Goal: Task Accomplishment & Management: Manage account settings

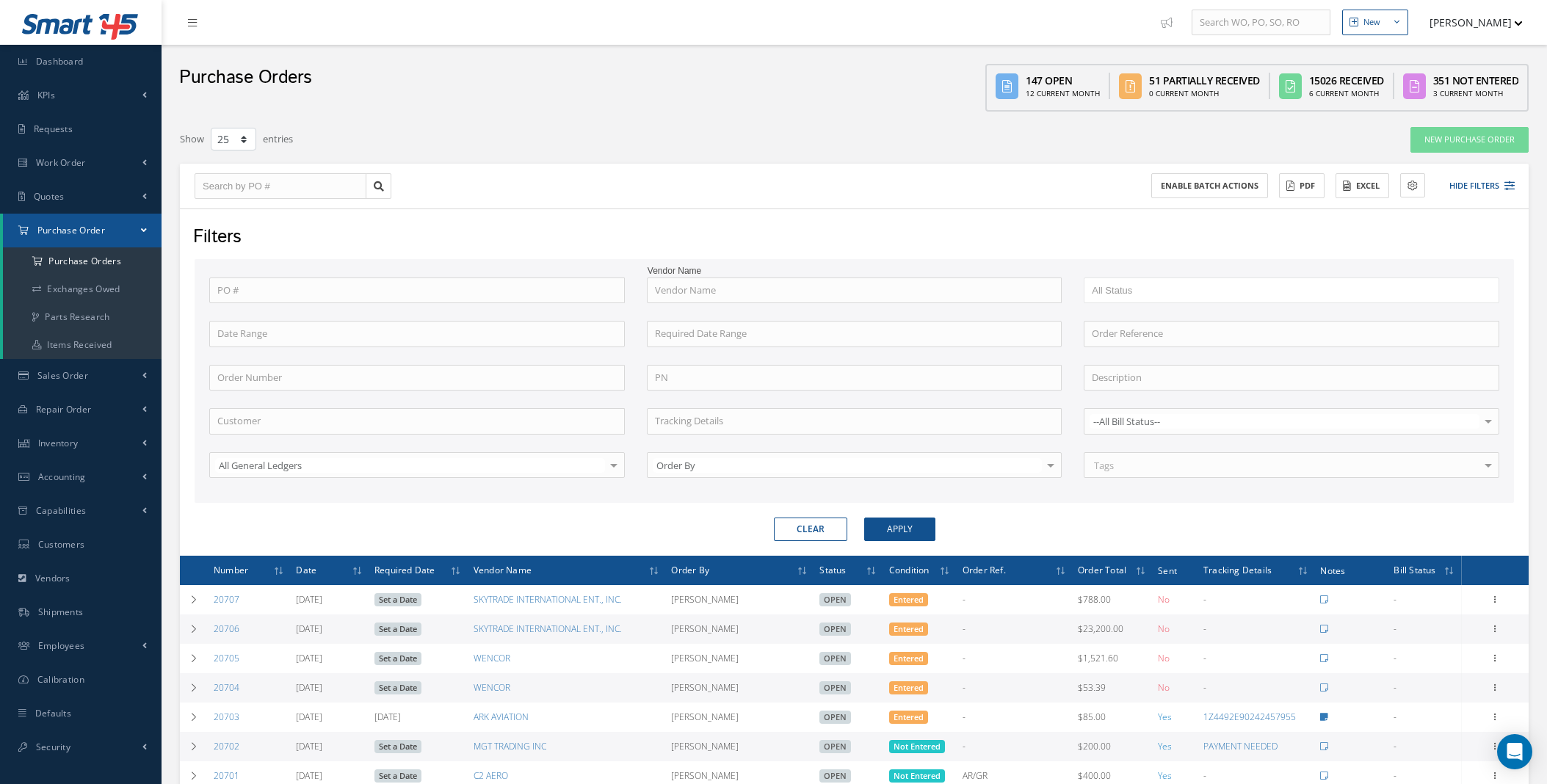
select select "25"
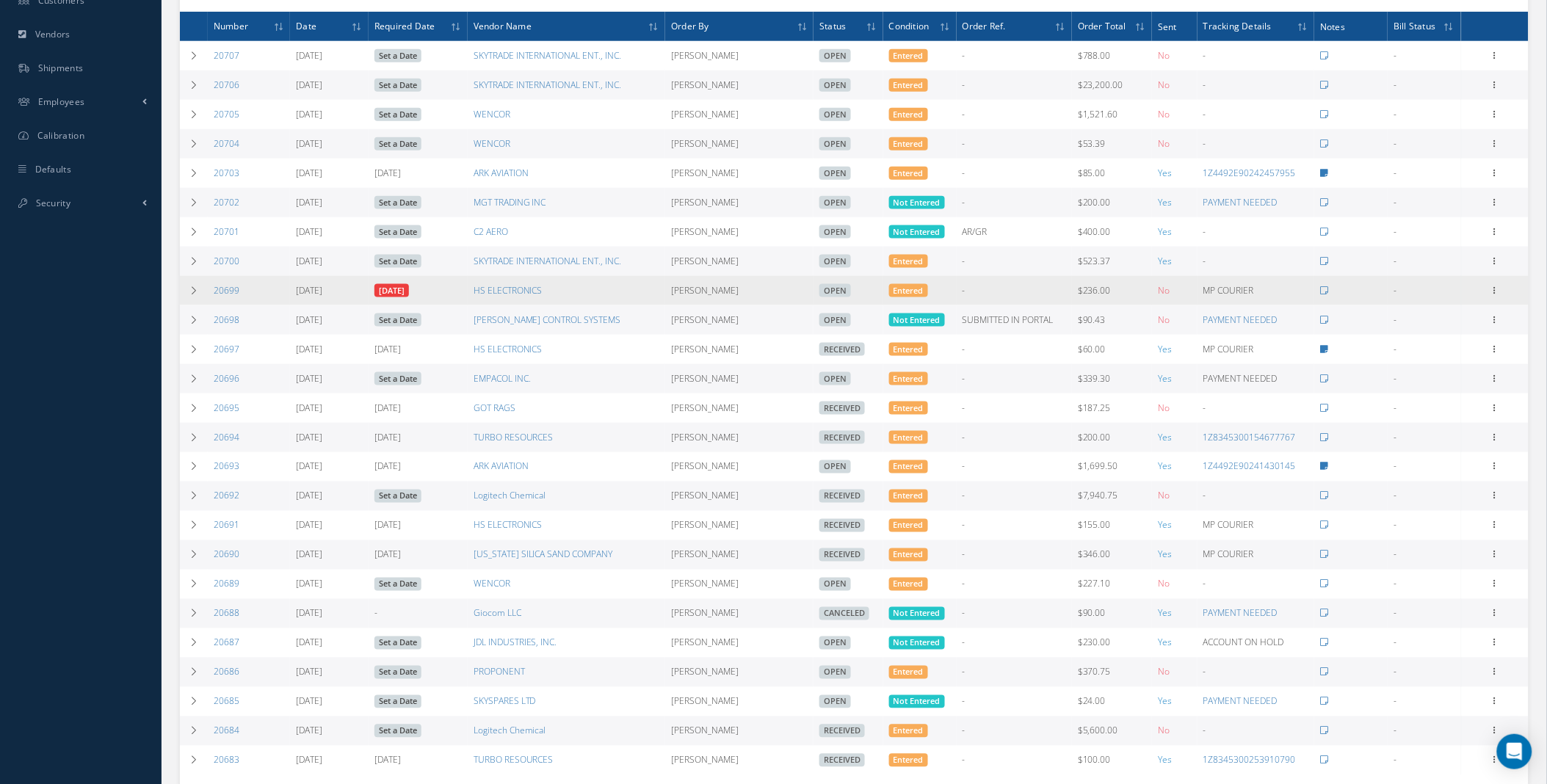
scroll to position [544, 0]
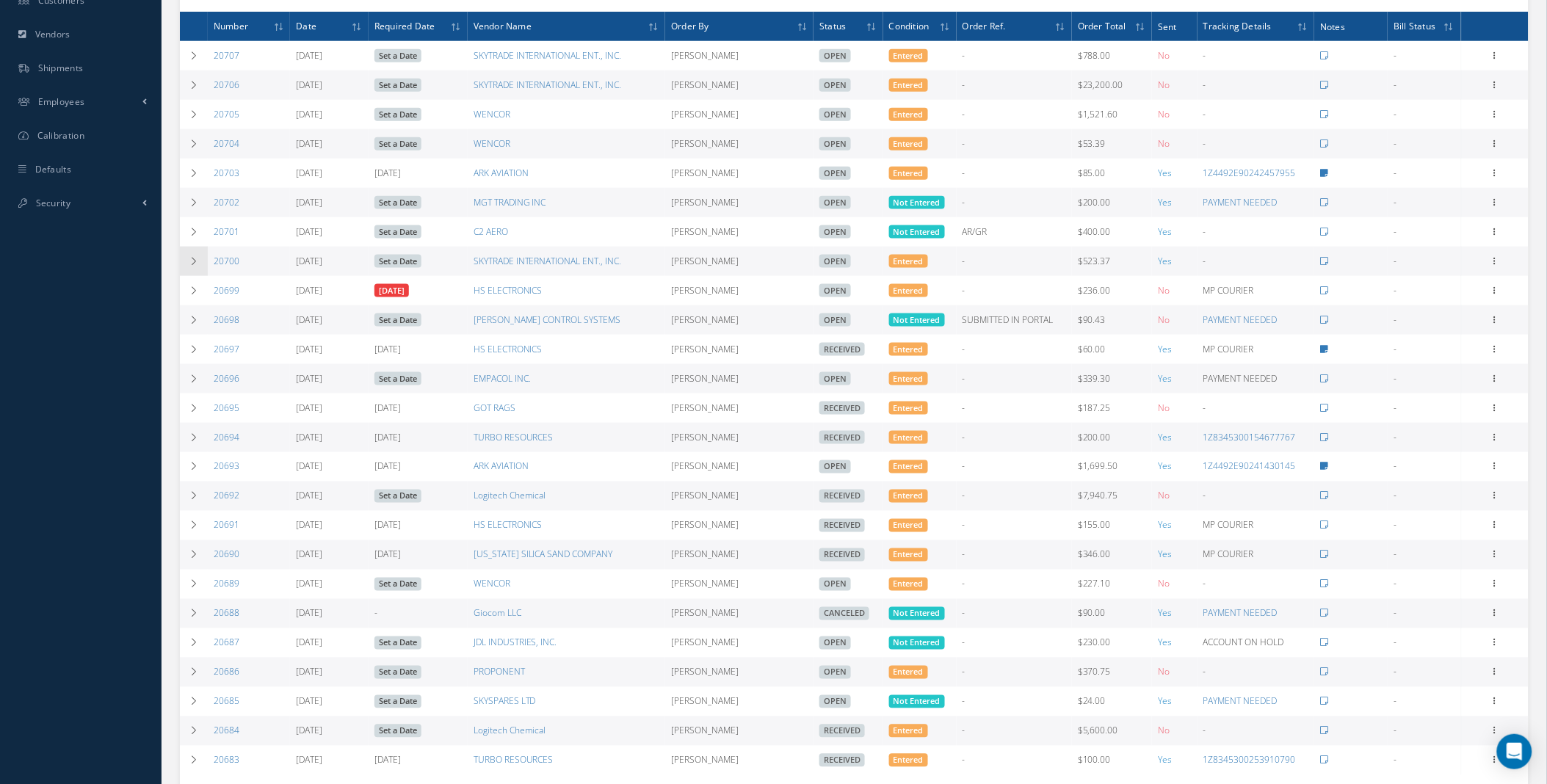
click at [198, 266] on icon at bounding box center [193, 262] width 10 height 9
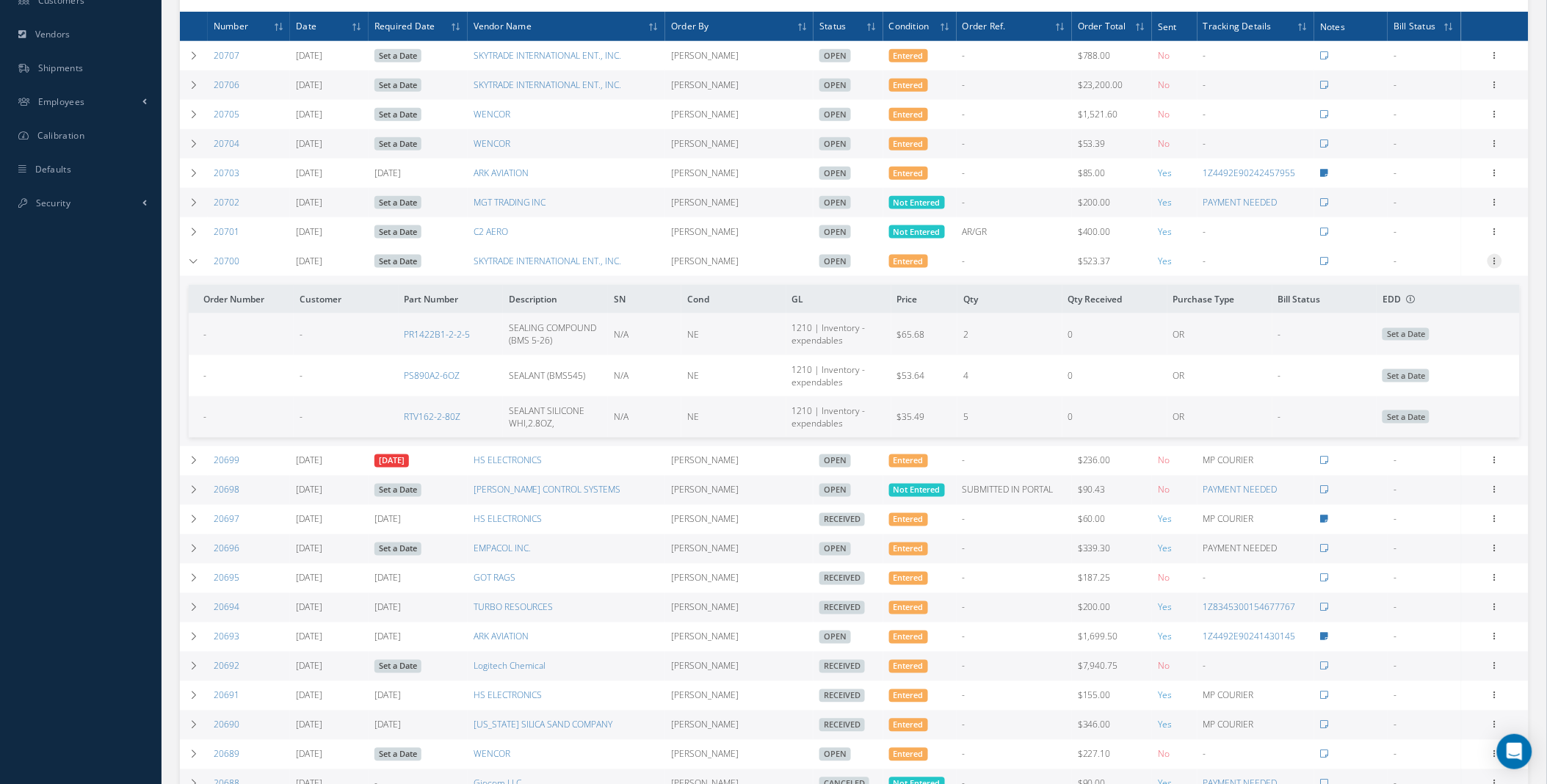
click at [1494, 266] on icon at bounding box center [1494, 260] width 15 height 11
click at [1421, 316] on link "Edit" at bounding box center [1427, 309] width 116 height 19
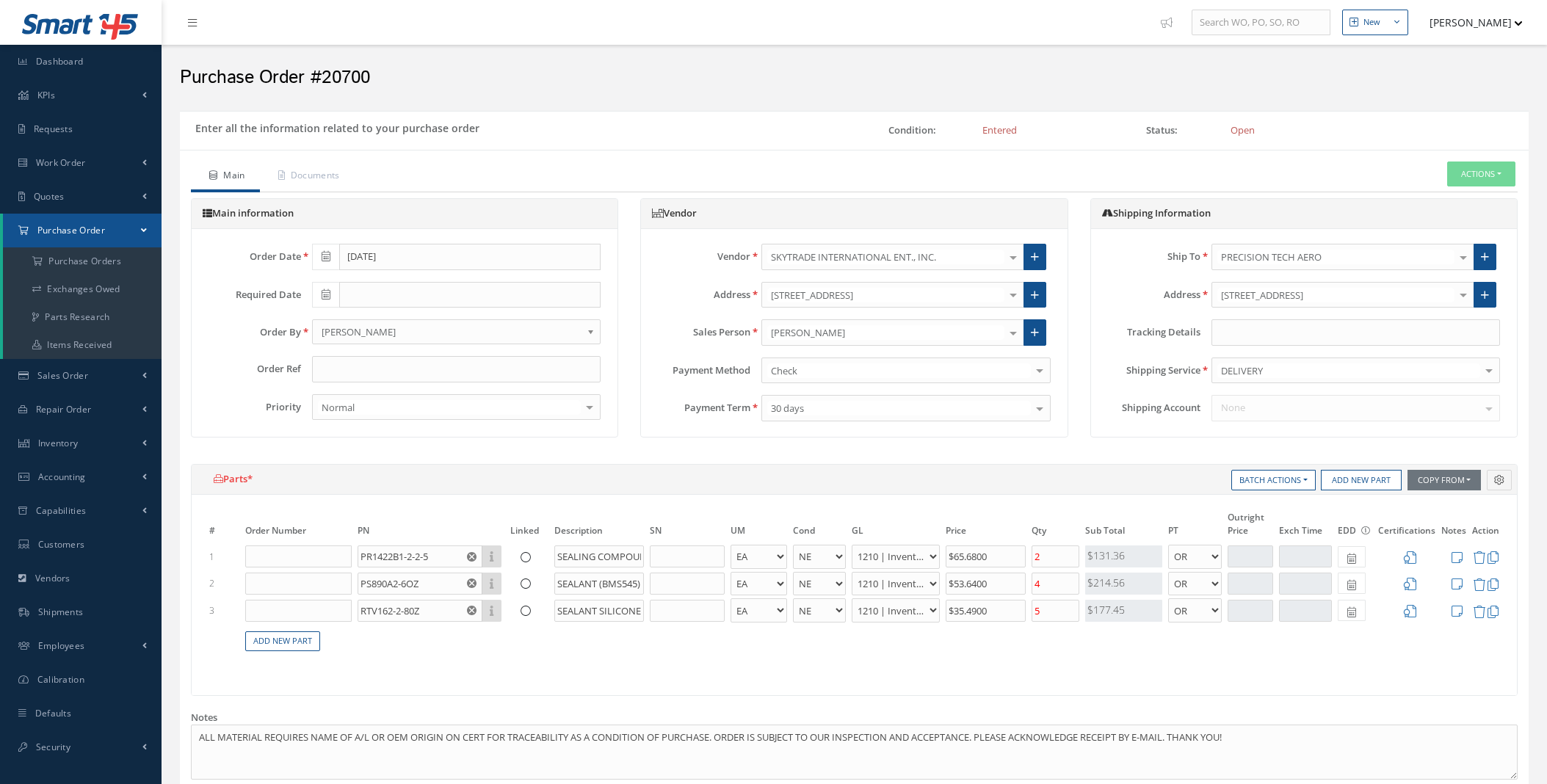
select select "5"
select select "7"
select select "1"
select select "5"
select select "7"
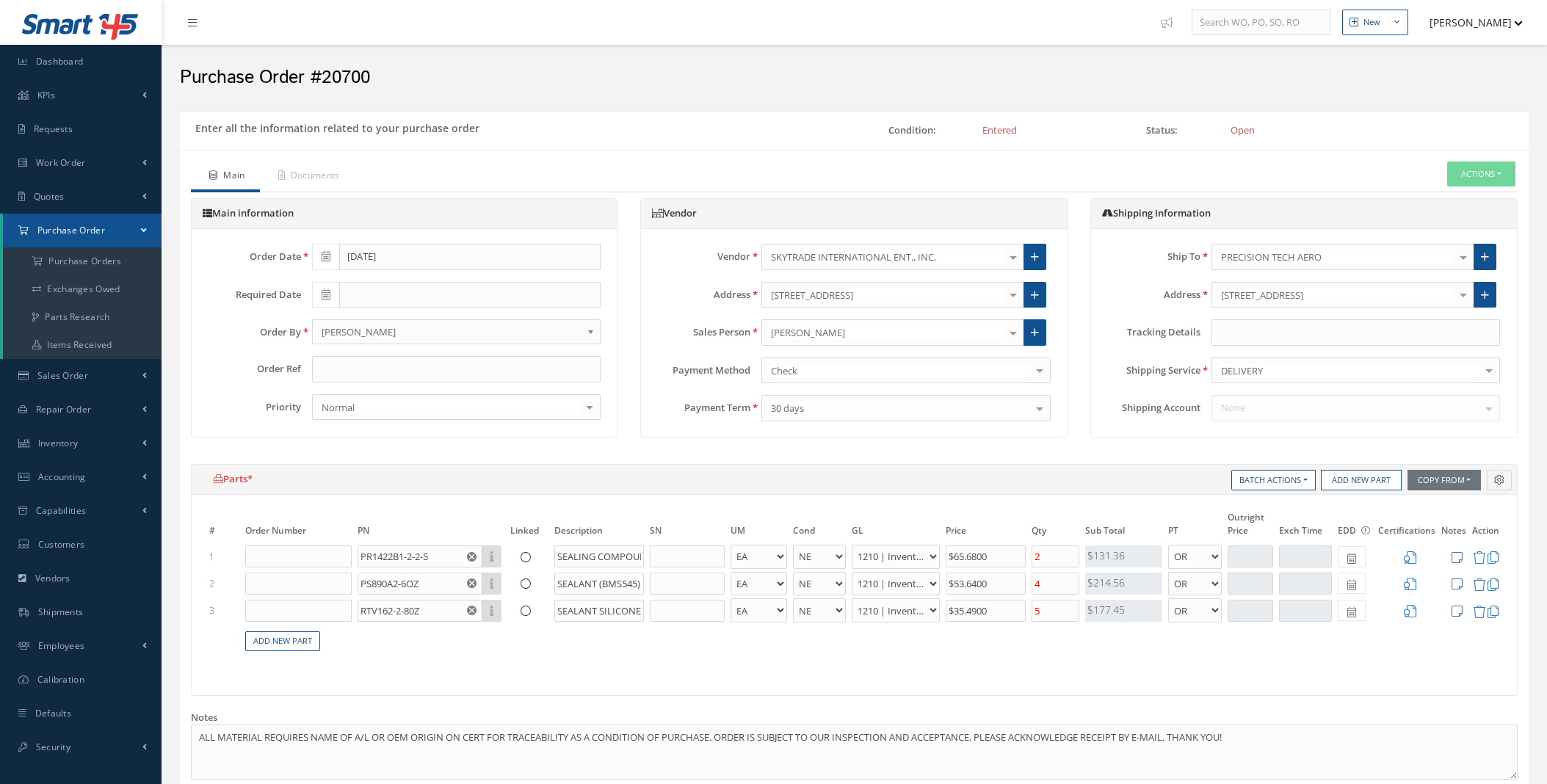
select select "1"
select select "5"
select select "7"
select select "1"
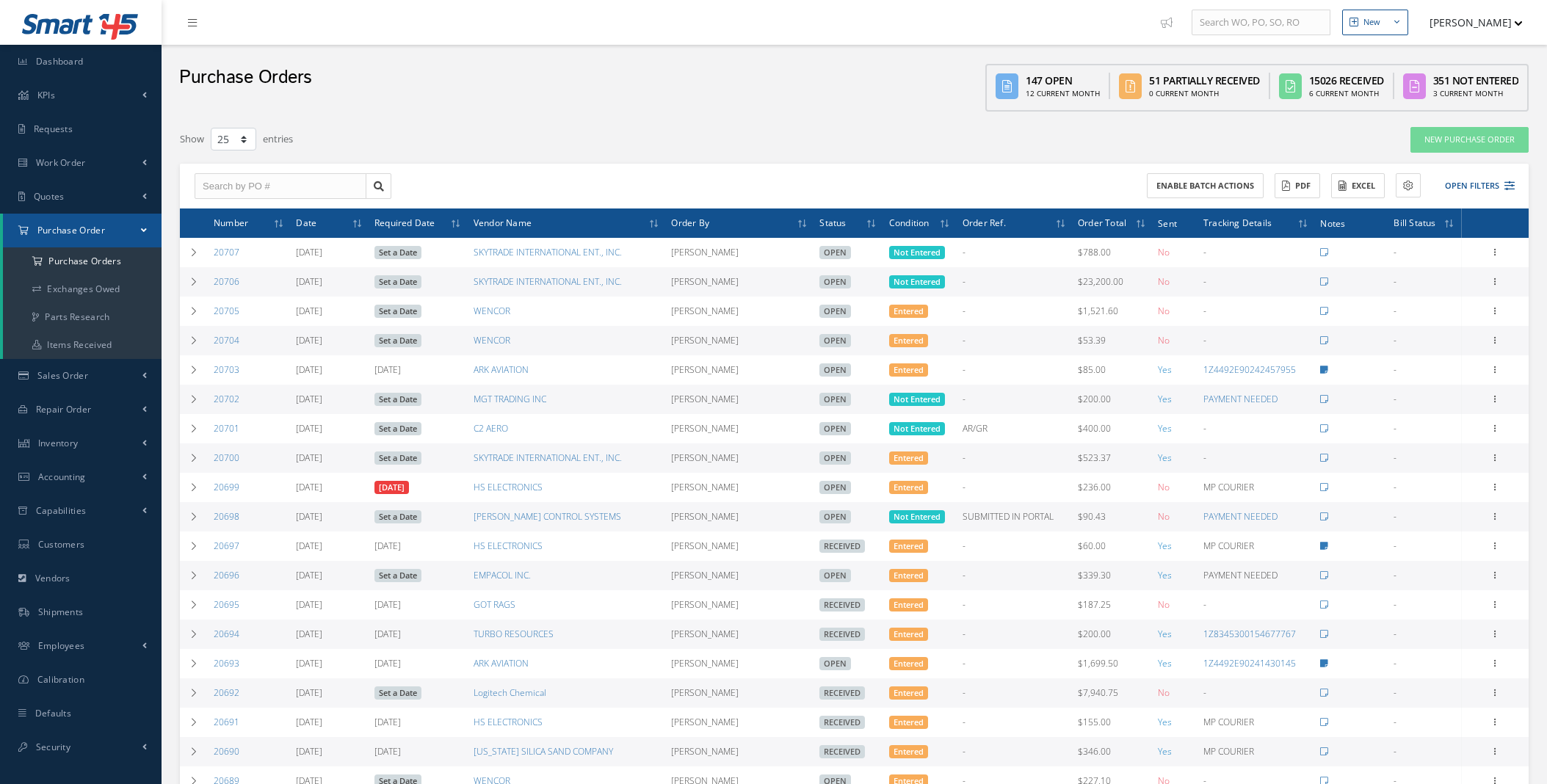
select select "25"
click at [1499, 186] on button "Open Filters" at bounding box center [1473, 186] width 83 height 24
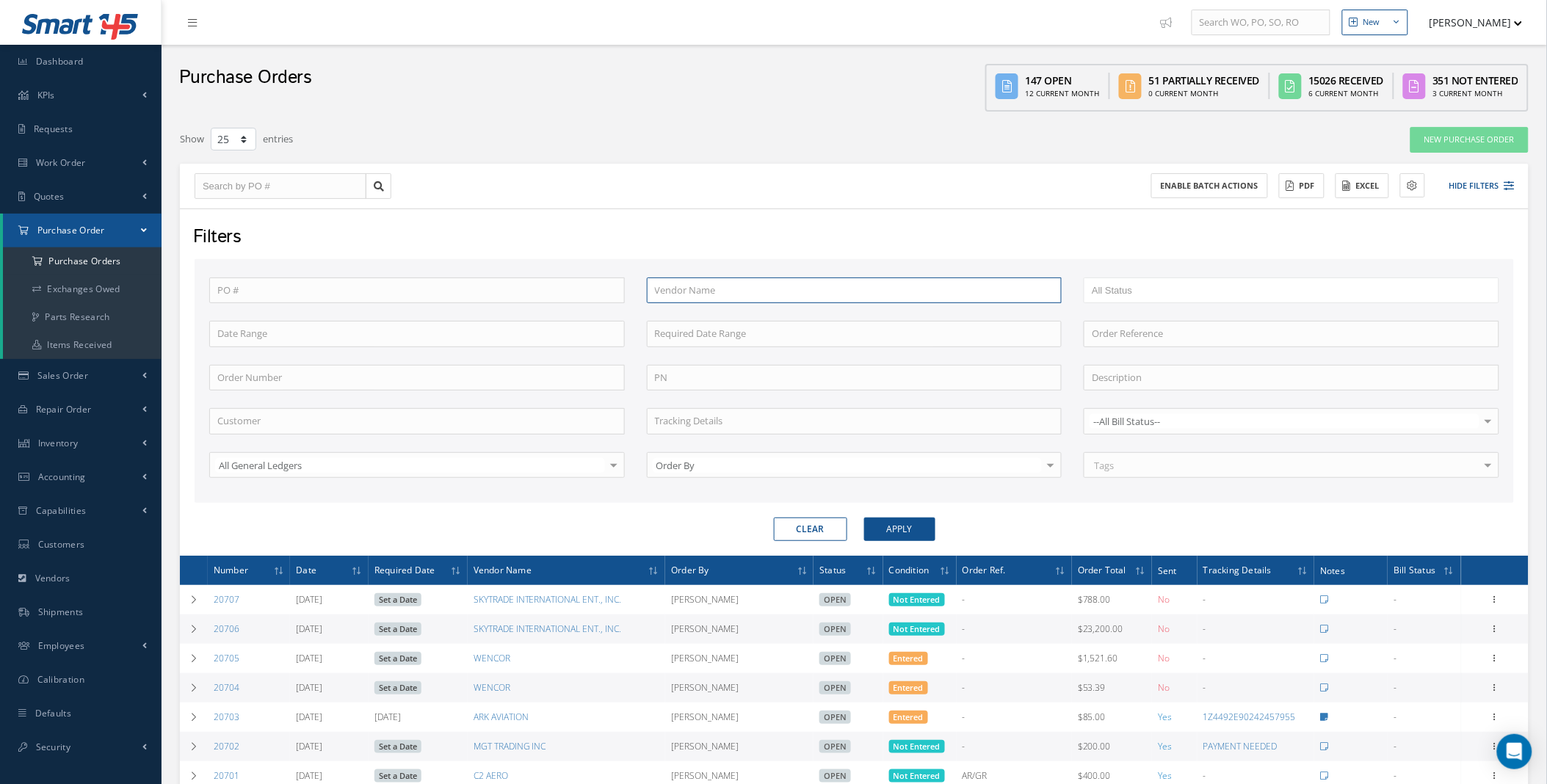
click at [783, 292] on input "text" at bounding box center [855, 290] width 416 height 27
type input "skytrade"
click at [864, 518] on button "Apply" at bounding box center [899, 529] width 71 height 24
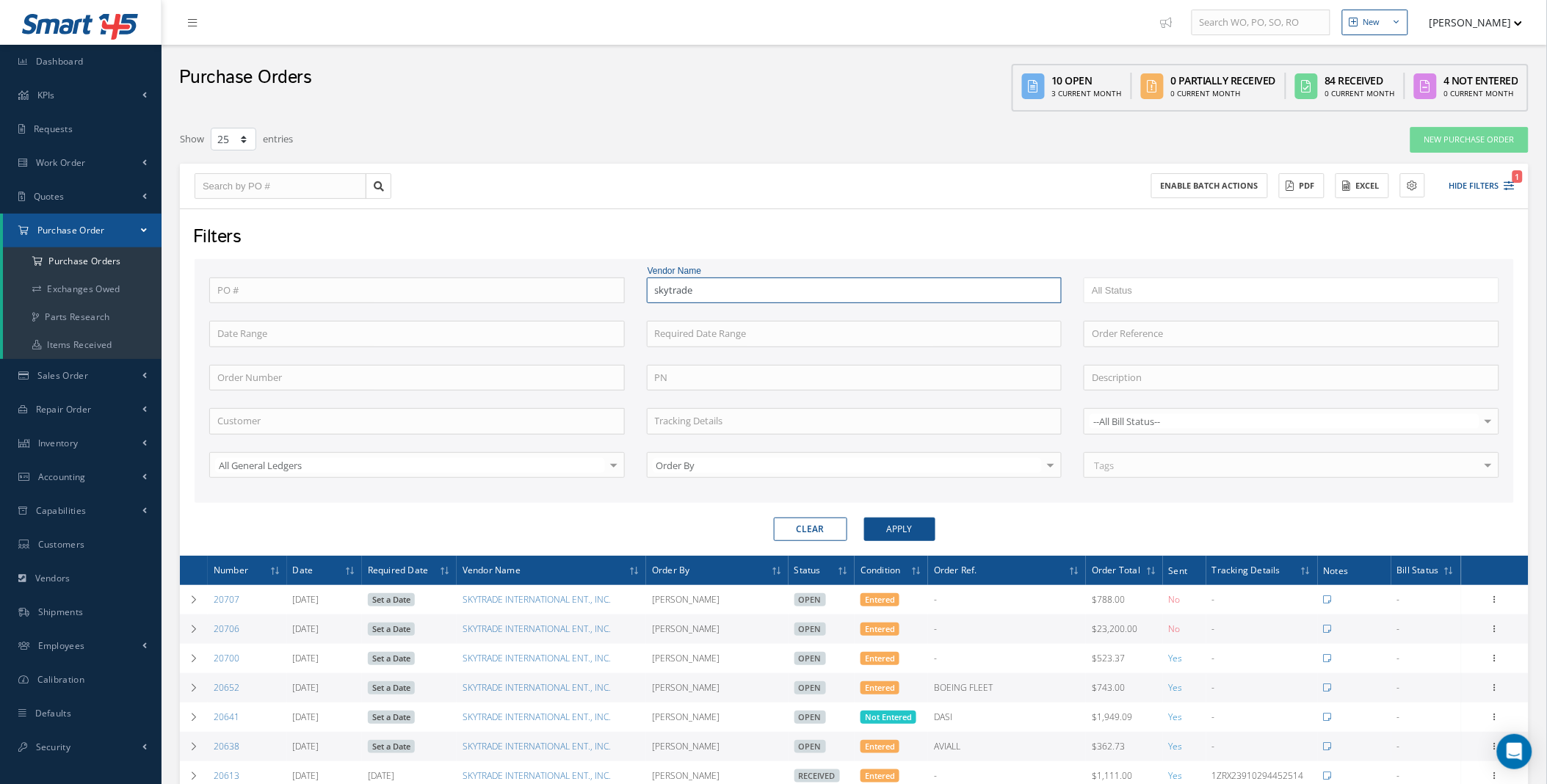
scroll to position [544, 0]
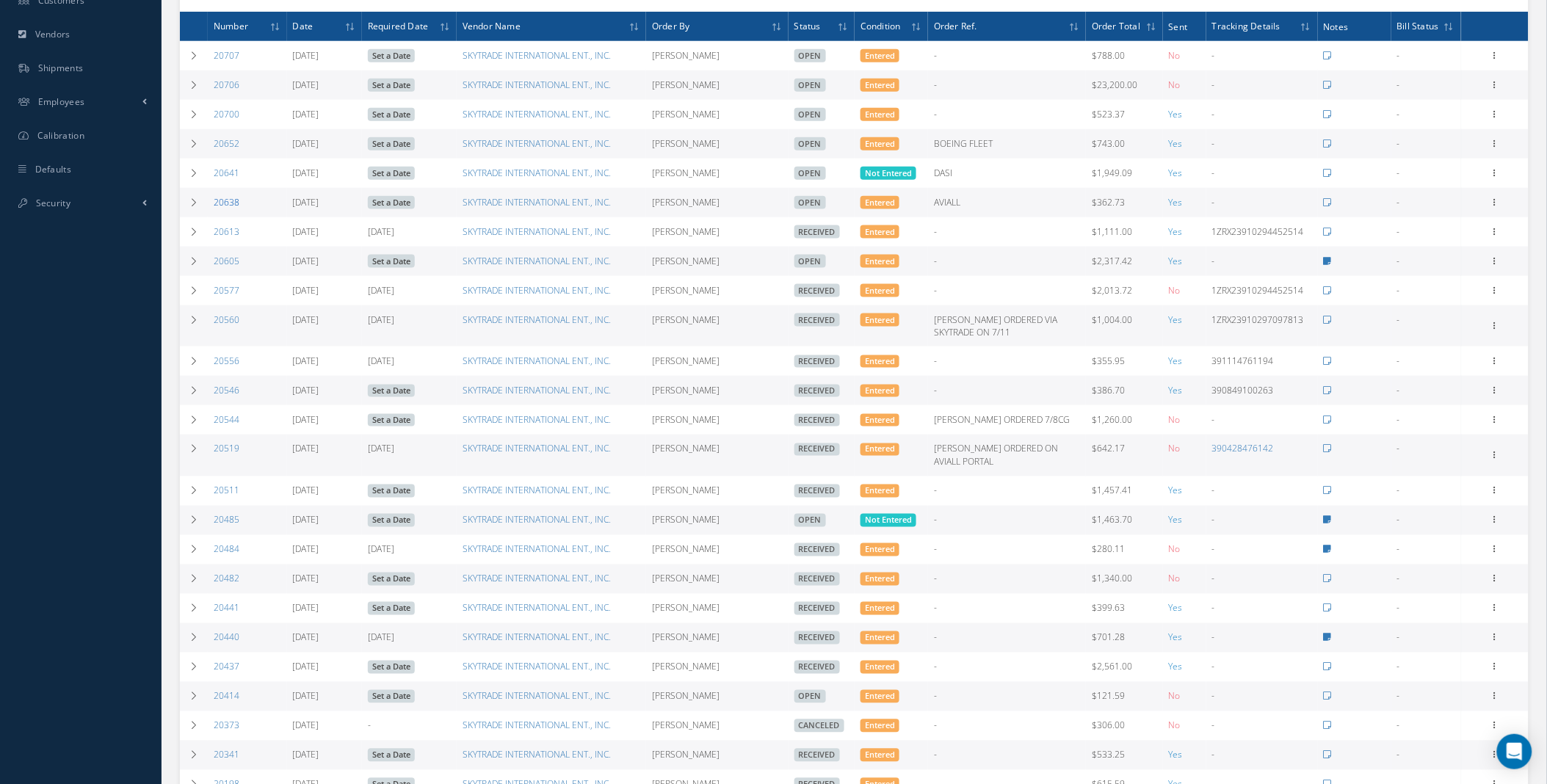
click at [223, 207] on link "20638" at bounding box center [227, 202] width 26 height 12
click at [221, 145] on link "20652" at bounding box center [227, 143] width 26 height 12
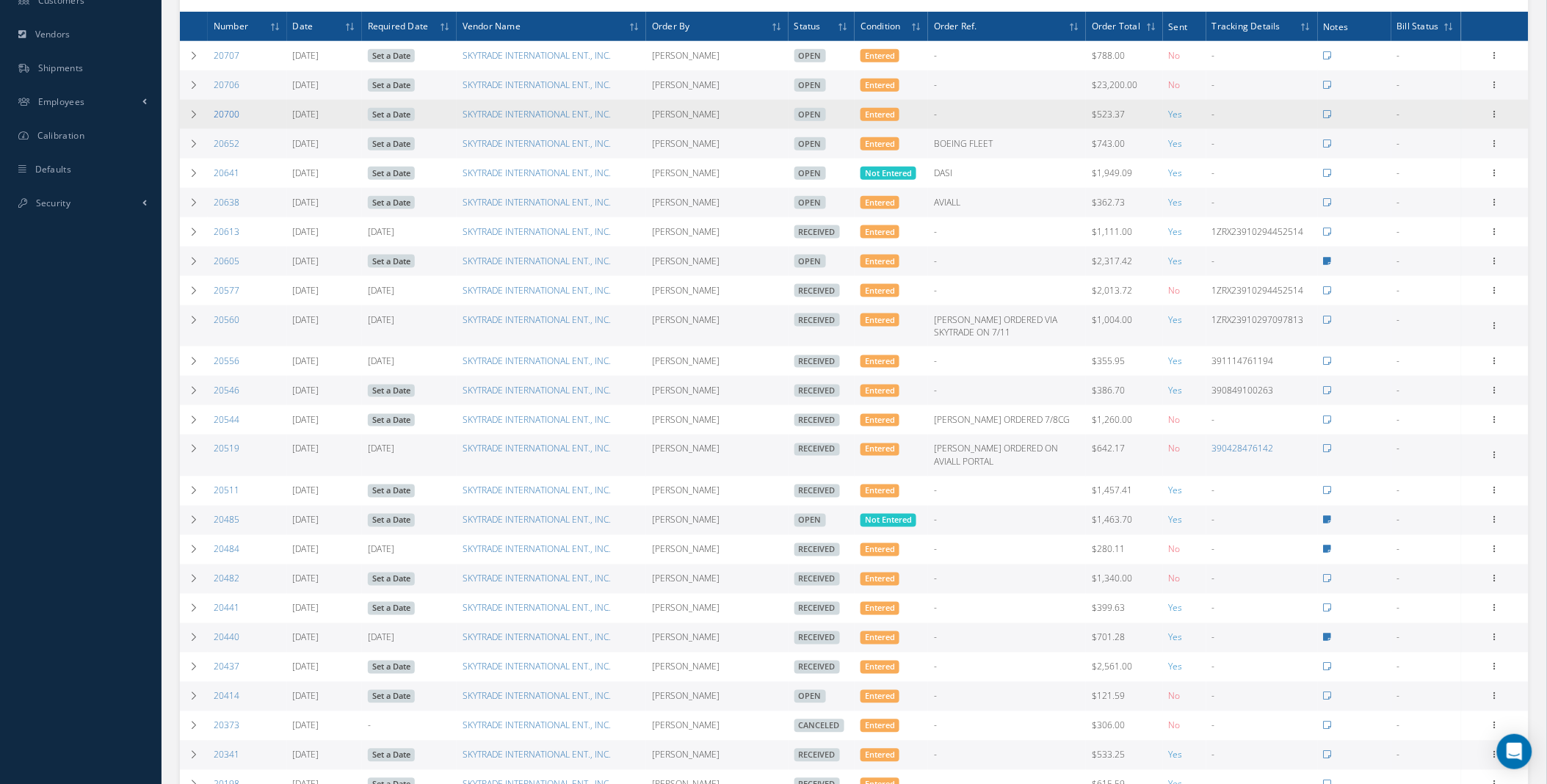
click at [222, 115] on link "20700" at bounding box center [227, 114] width 26 height 12
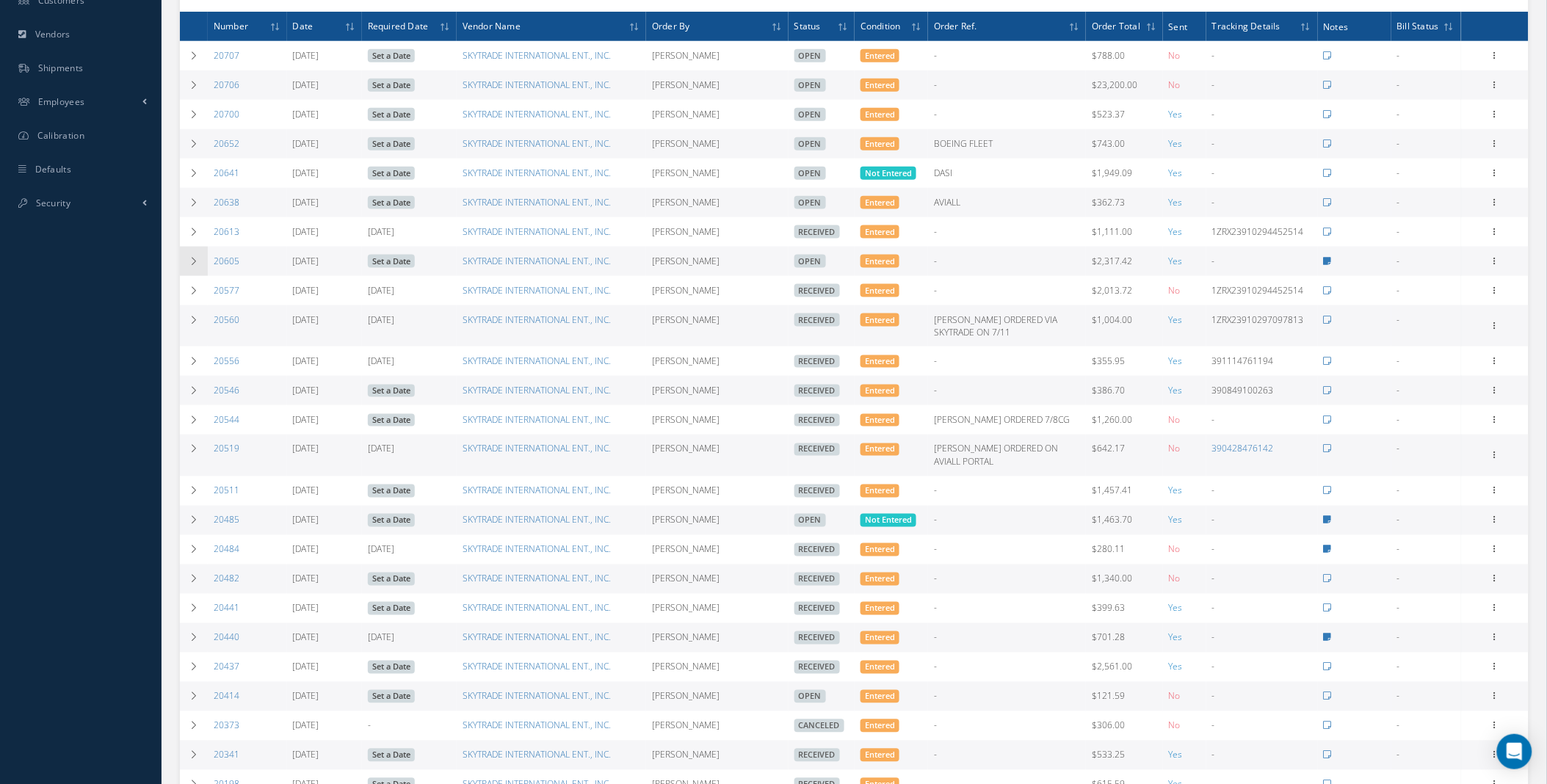
click at [194, 266] on icon at bounding box center [193, 262] width 10 height 9
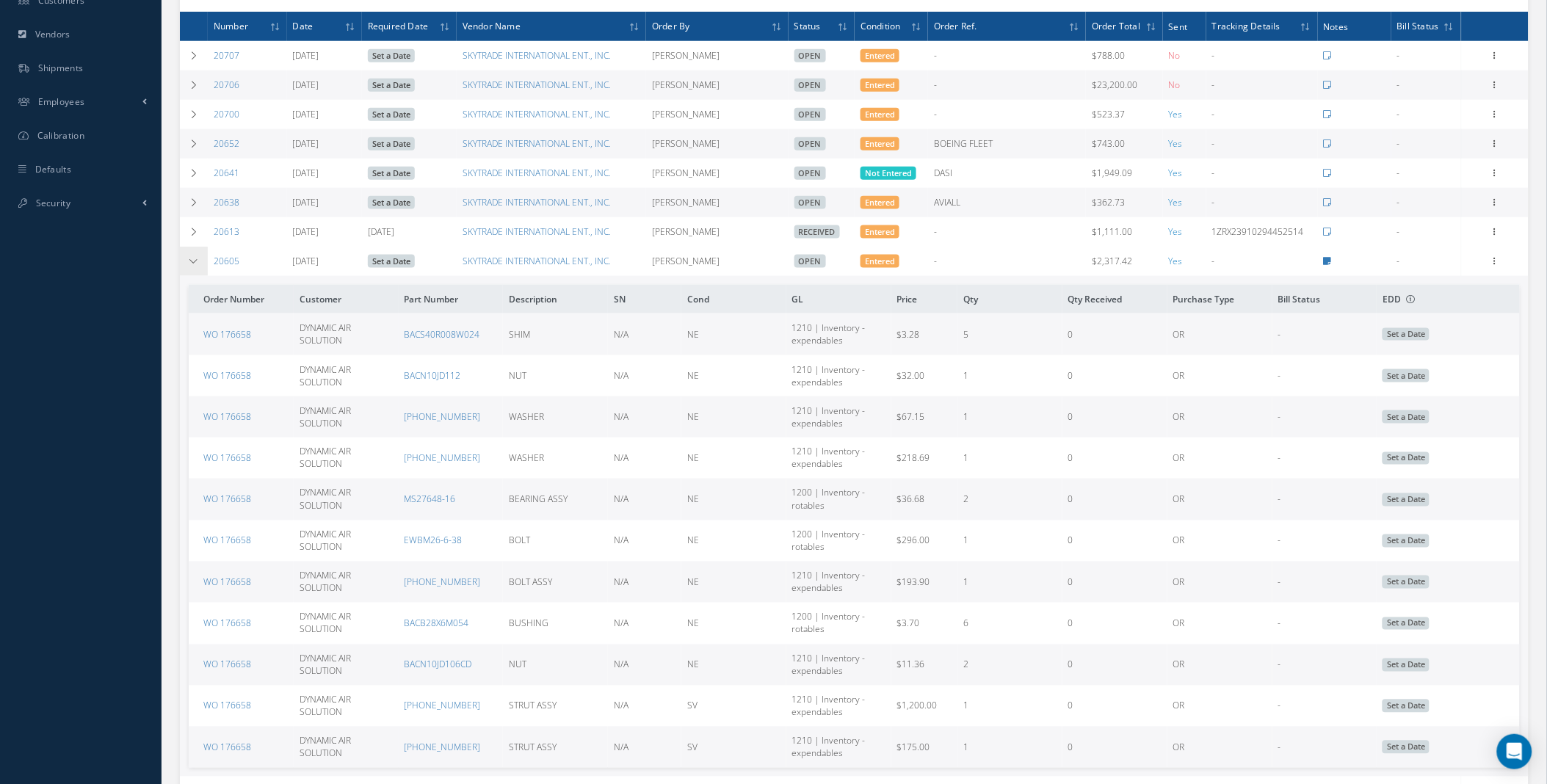
click at [201, 267] on td at bounding box center [194, 261] width 28 height 29
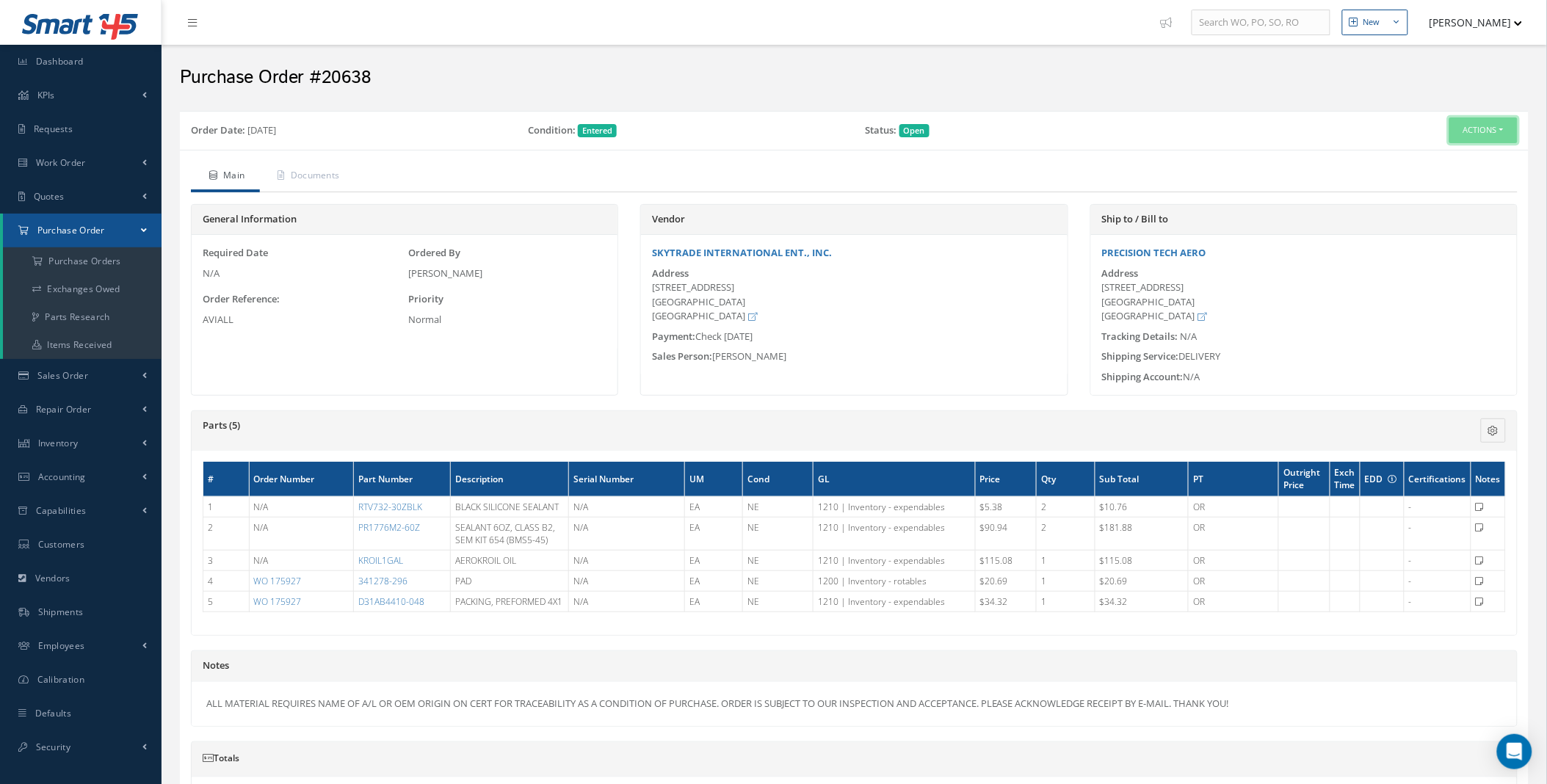
click at [1472, 133] on button "Actions" at bounding box center [1483, 130] width 68 height 26
click at [1429, 175] on link "Edit" at bounding box center [1459, 178] width 117 height 20
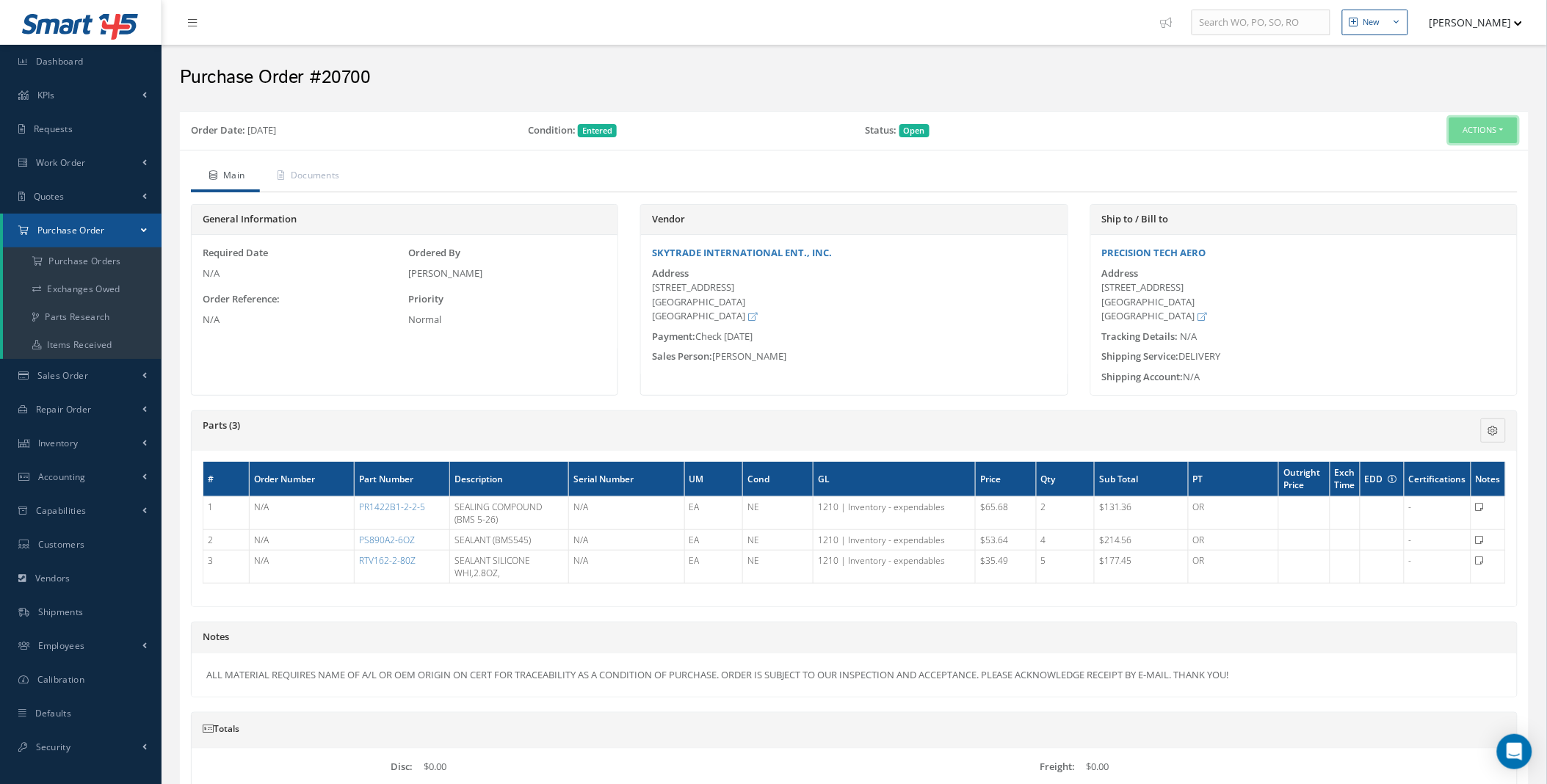
click at [1470, 131] on button "Actions" at bounding box center [1483, 130] width 68 height 26
click at [1454, 175] on link "Edit" at bounding box center [1459, 178] width 117 height 20
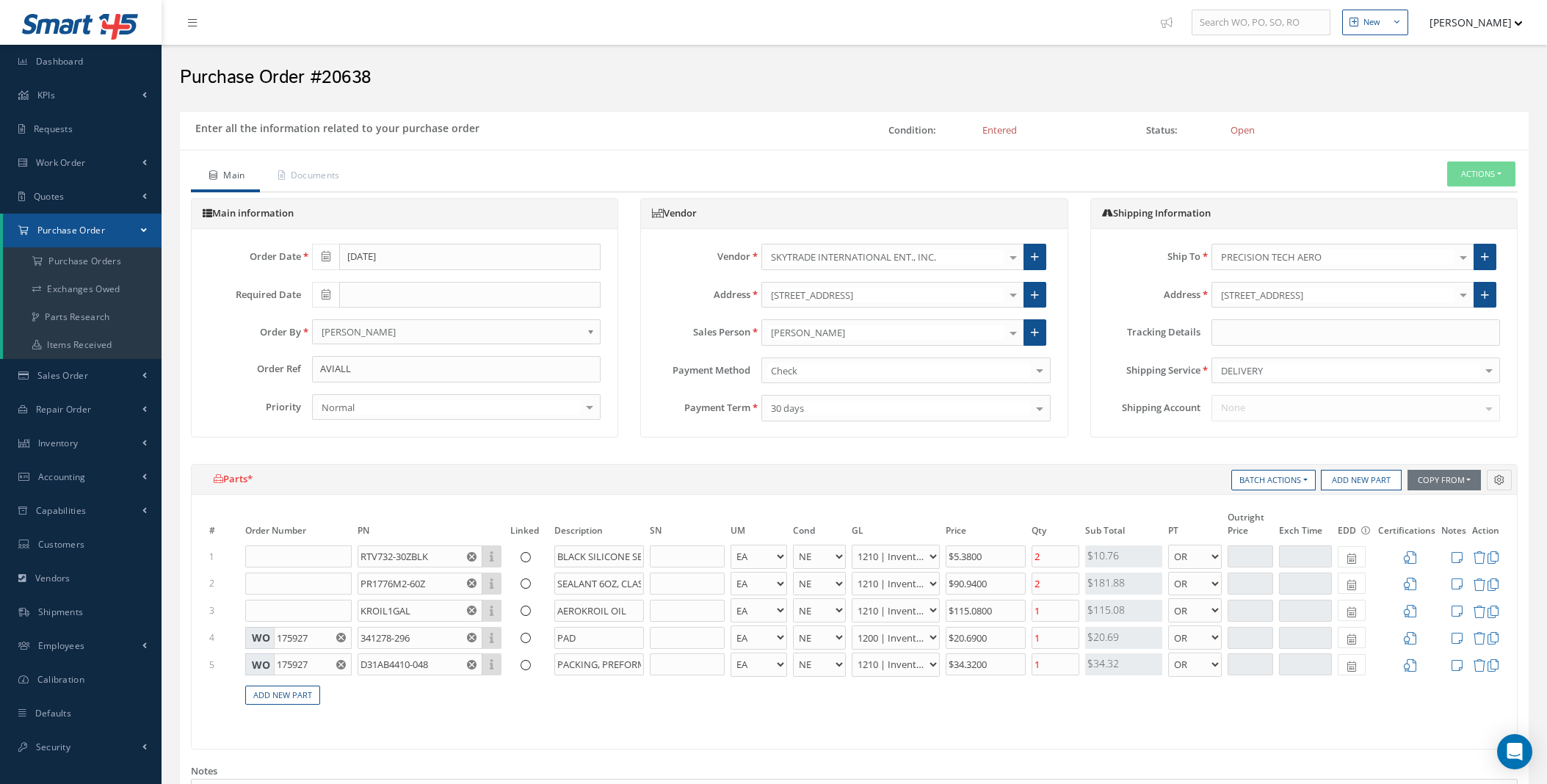
select select "5"
select select "7"
select select "1"
select select "5"
select select "7"
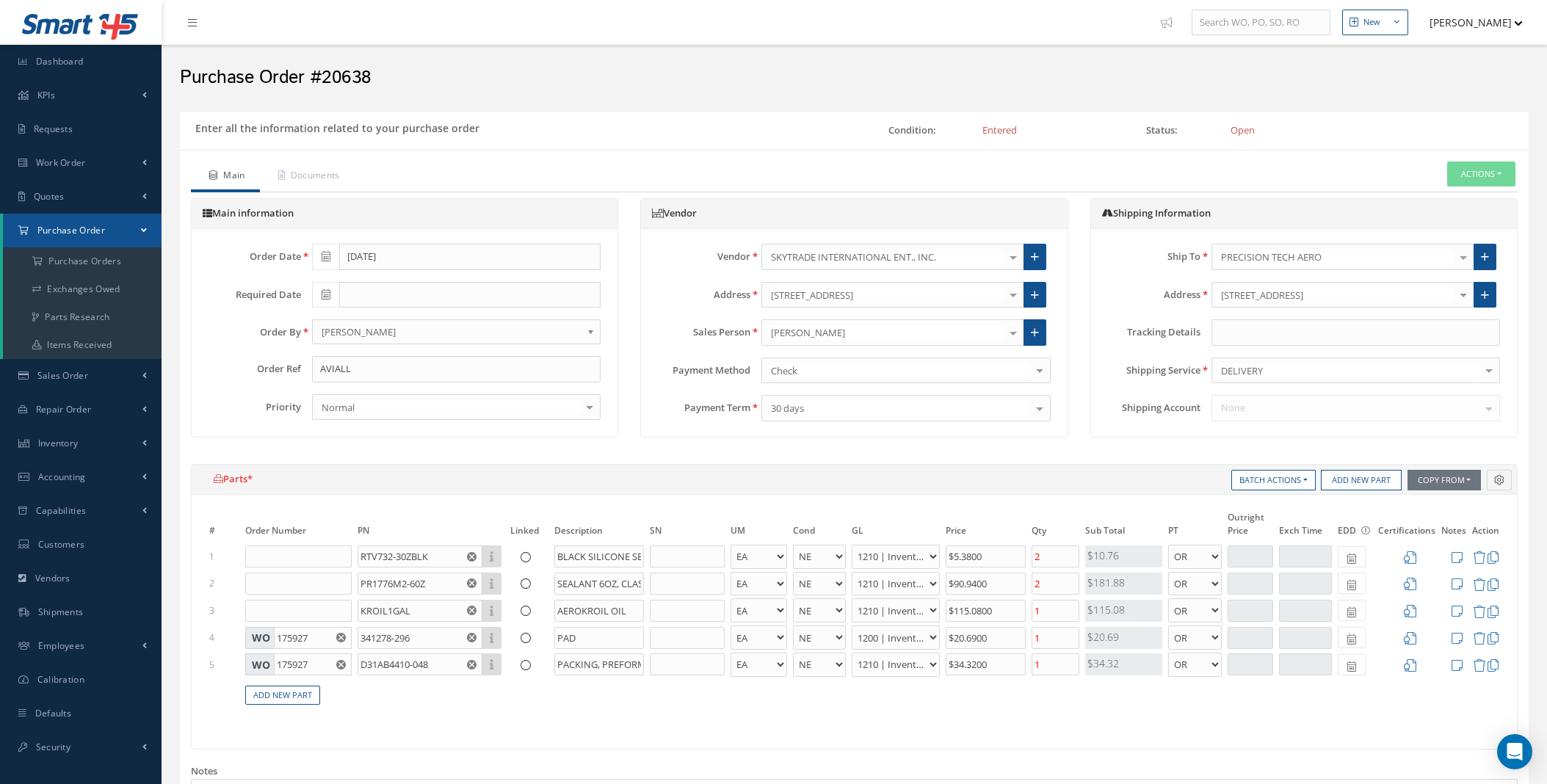
select select "1"
select select "5"
select select "7"
select select "1"
select select "5"
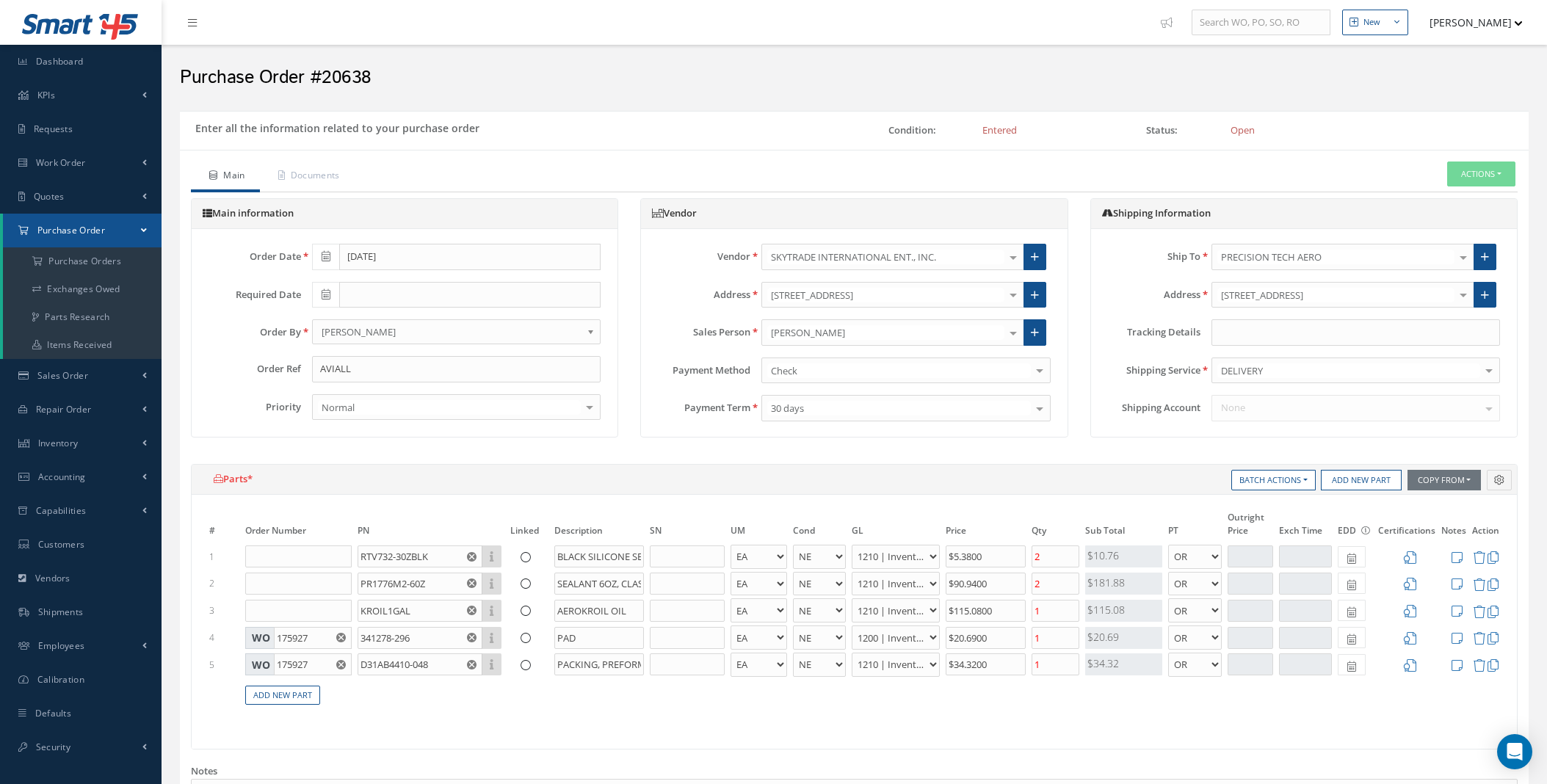
select select "6"
select select "1"
select select "5"
select select "7"
select select "1"
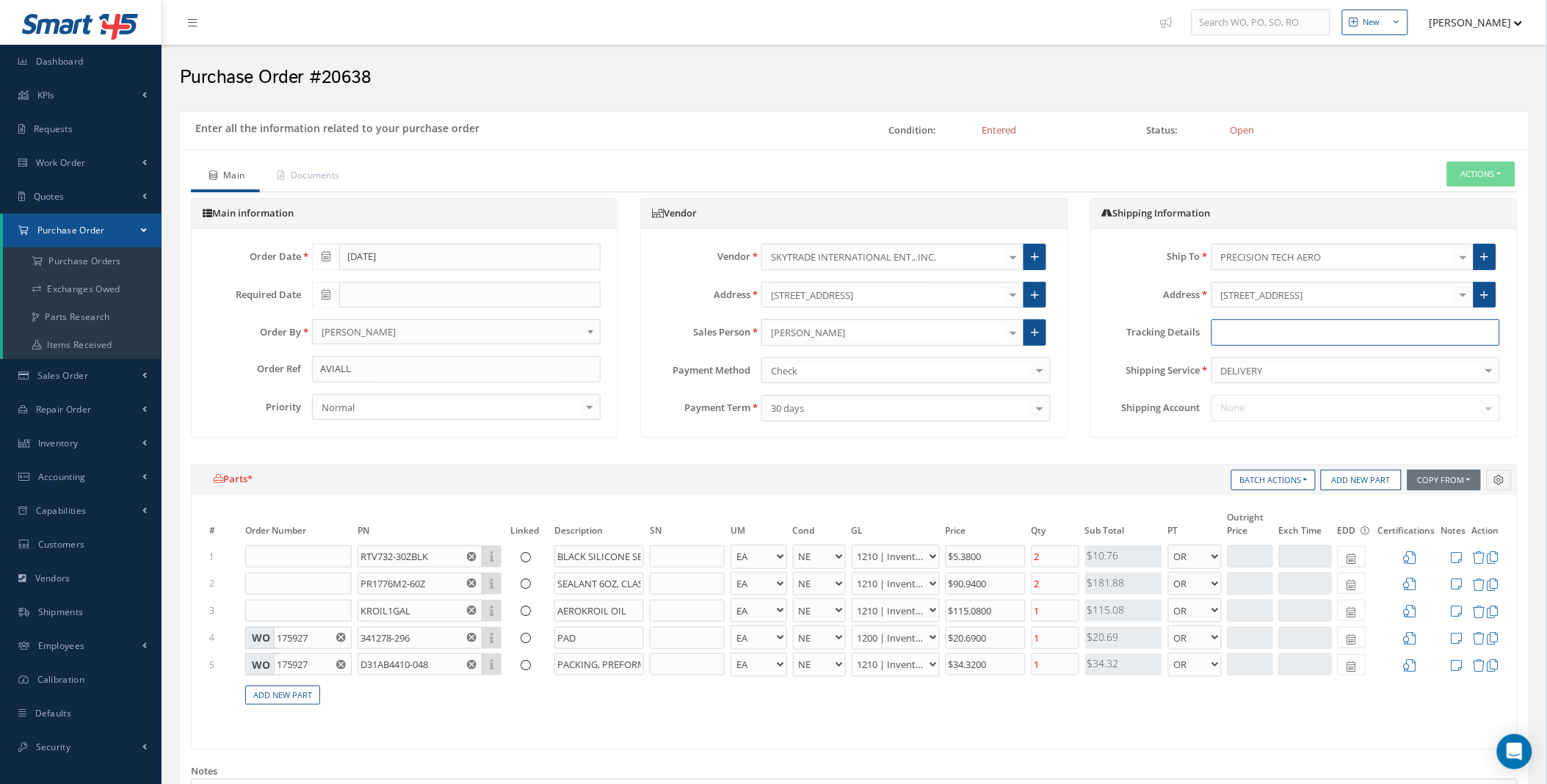
click at [1274, 321] on input "text" at bounding box center [1356, 332] width 289 height 27
paste input "1Z3427270312738309"
paste input "1Z7557550341087791"
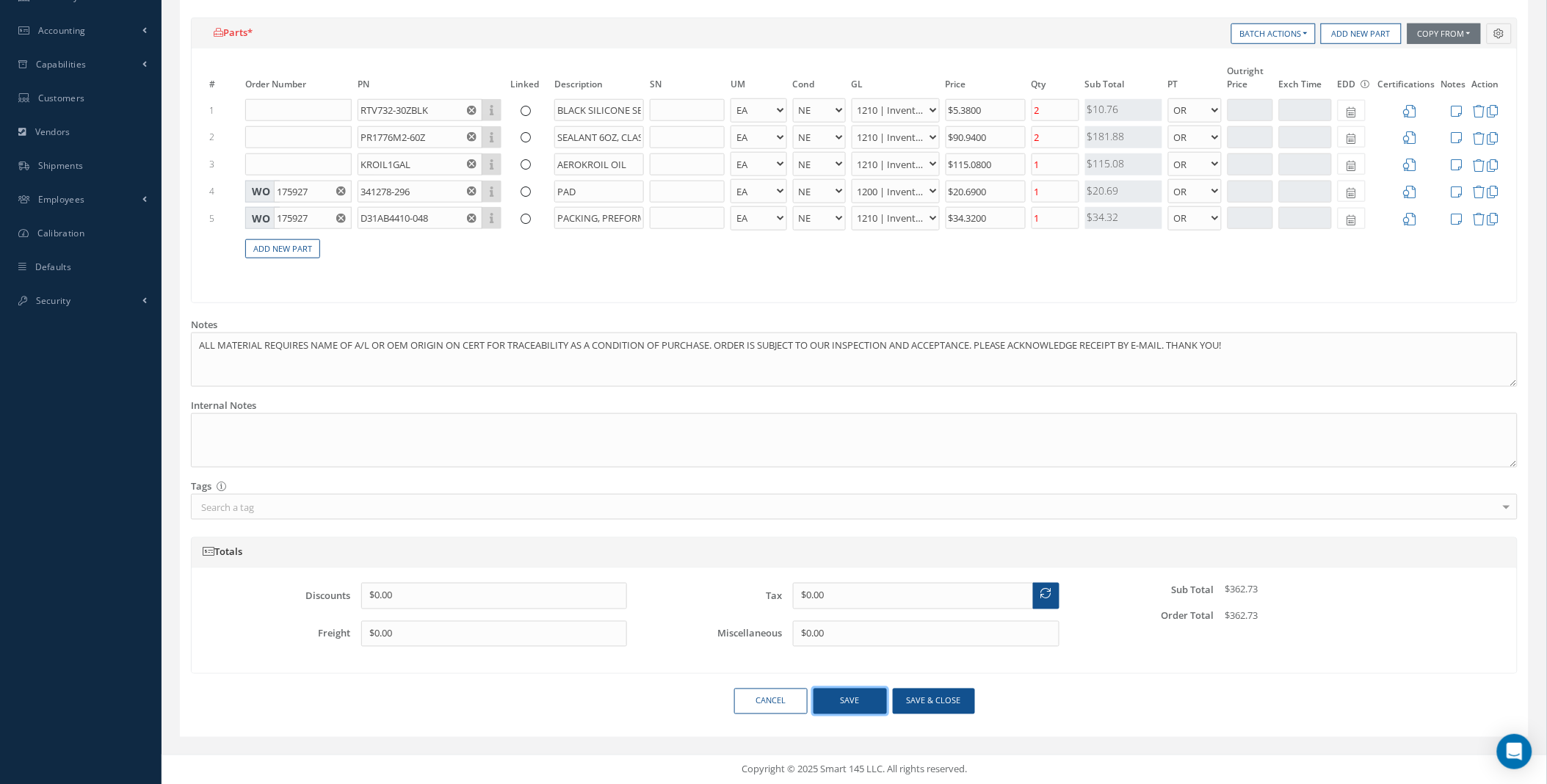
click at [862, 701] on button "Save" at bounding box center [850, 701] width 74 height 26
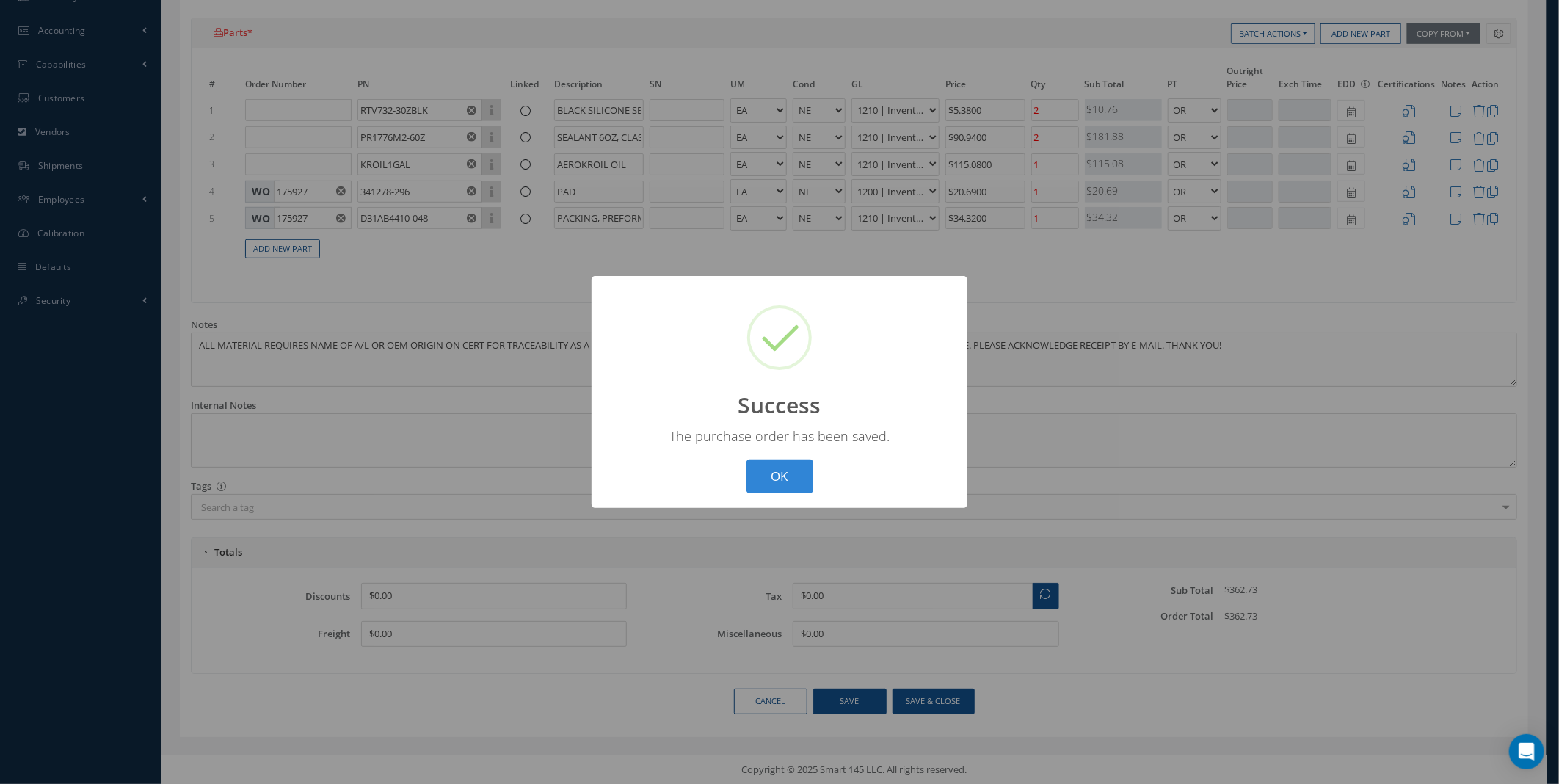
type input "1Z3427270312738309, 1Z7557550341087791,"
click at [760, 471] on button "OK" at bounding box center [780, 476] width 67 height 34
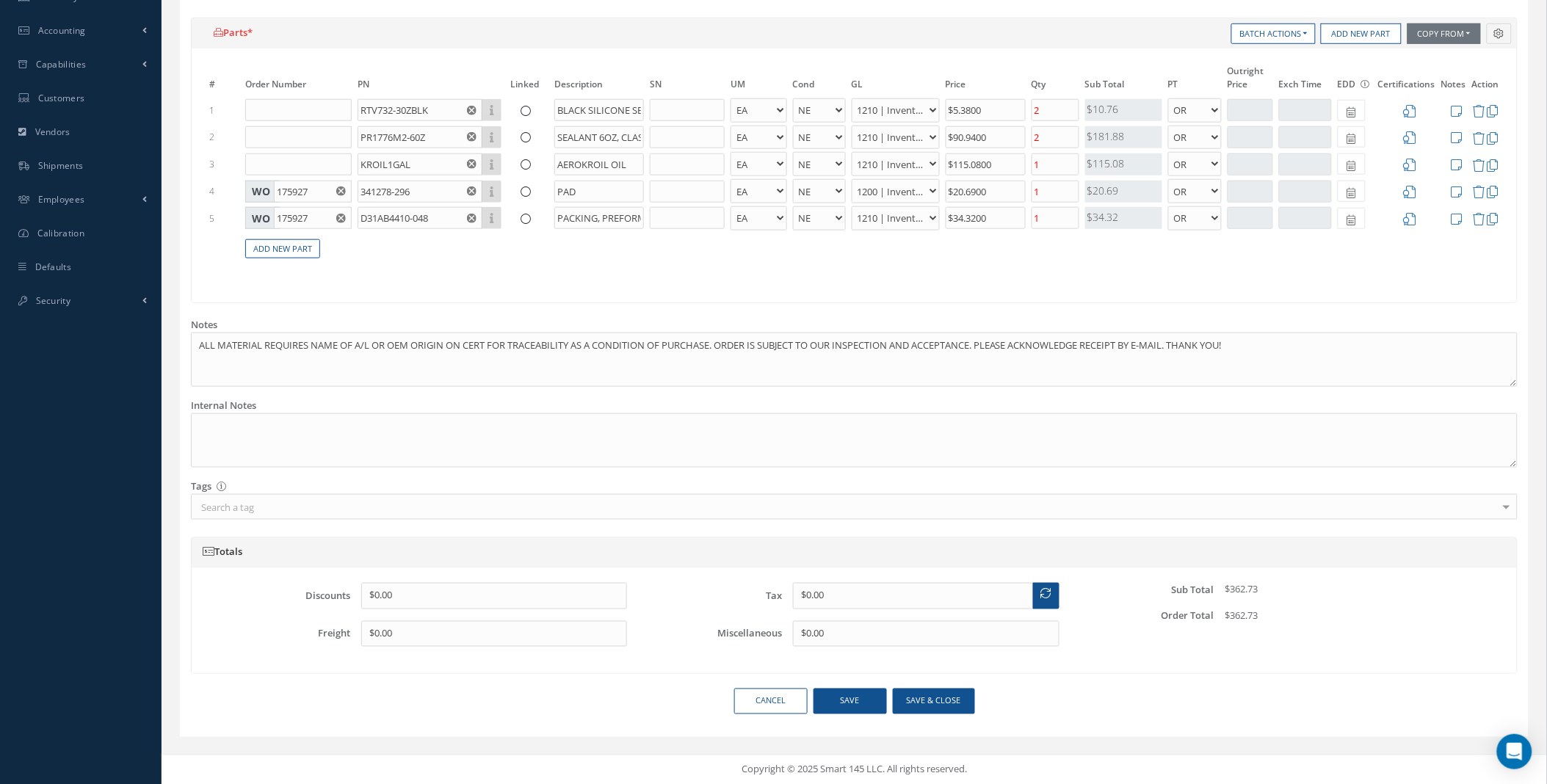
scroll to position [0, 0]
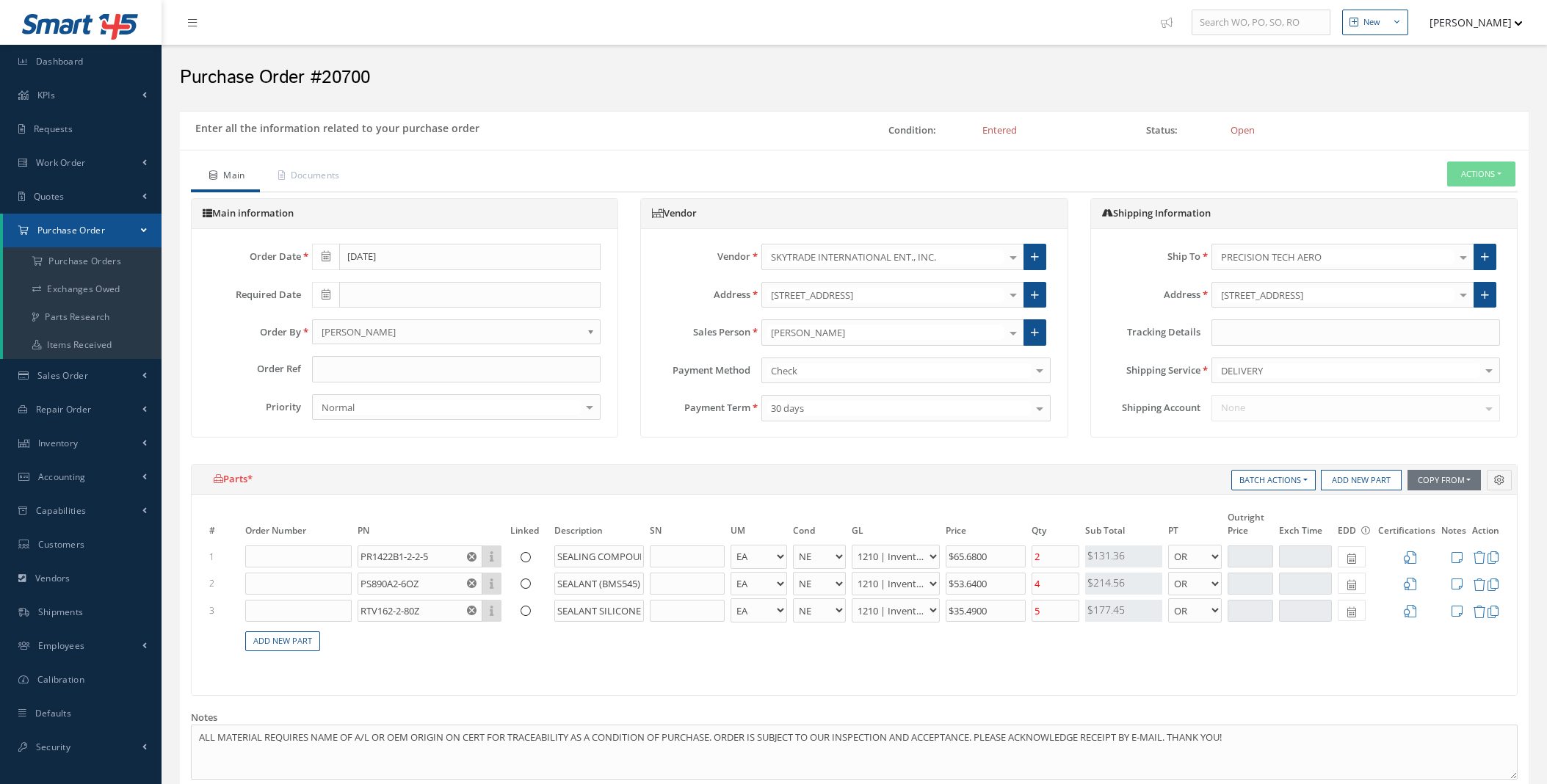
select select "5"
select select "7"
select select "1"
select select "5"
select select "7"
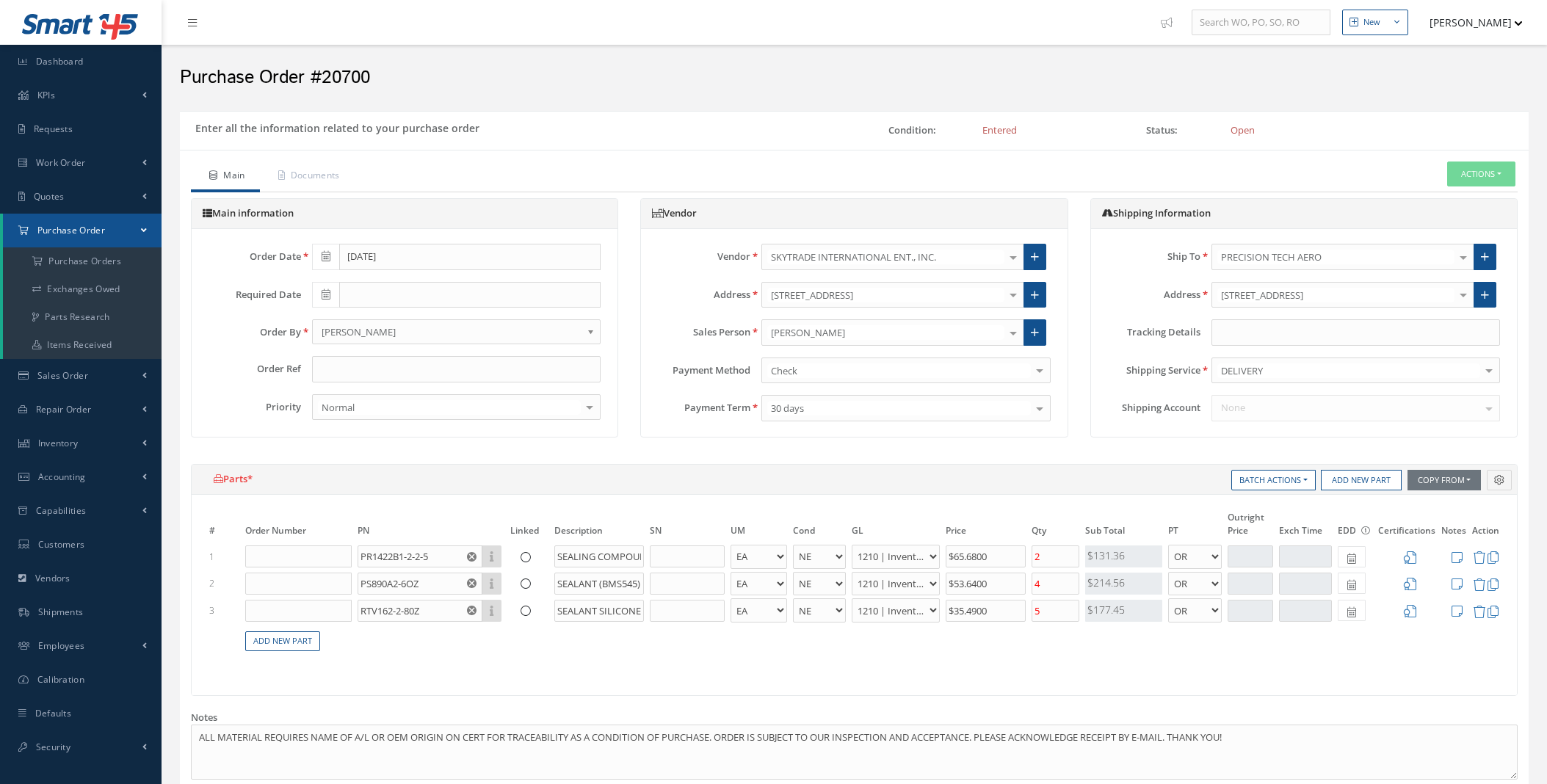
select select "1"
select select "5"
select select "7"
select select "1"
click at [1257, 335] on input "text" at bounding box center [1356, 332] width 289 height 27
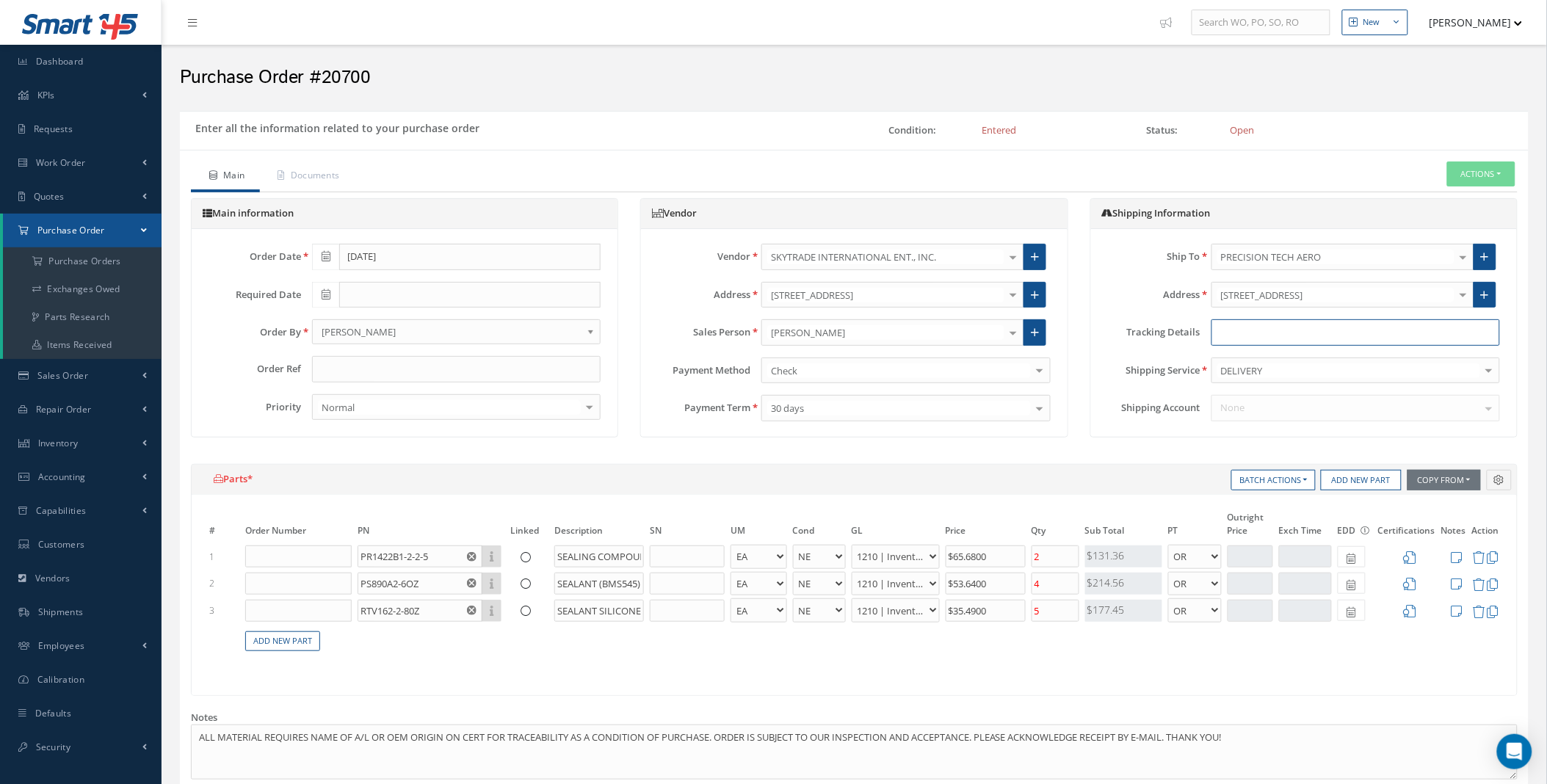
paste input "393035760277"
paste input "1Z6122W00365346905"
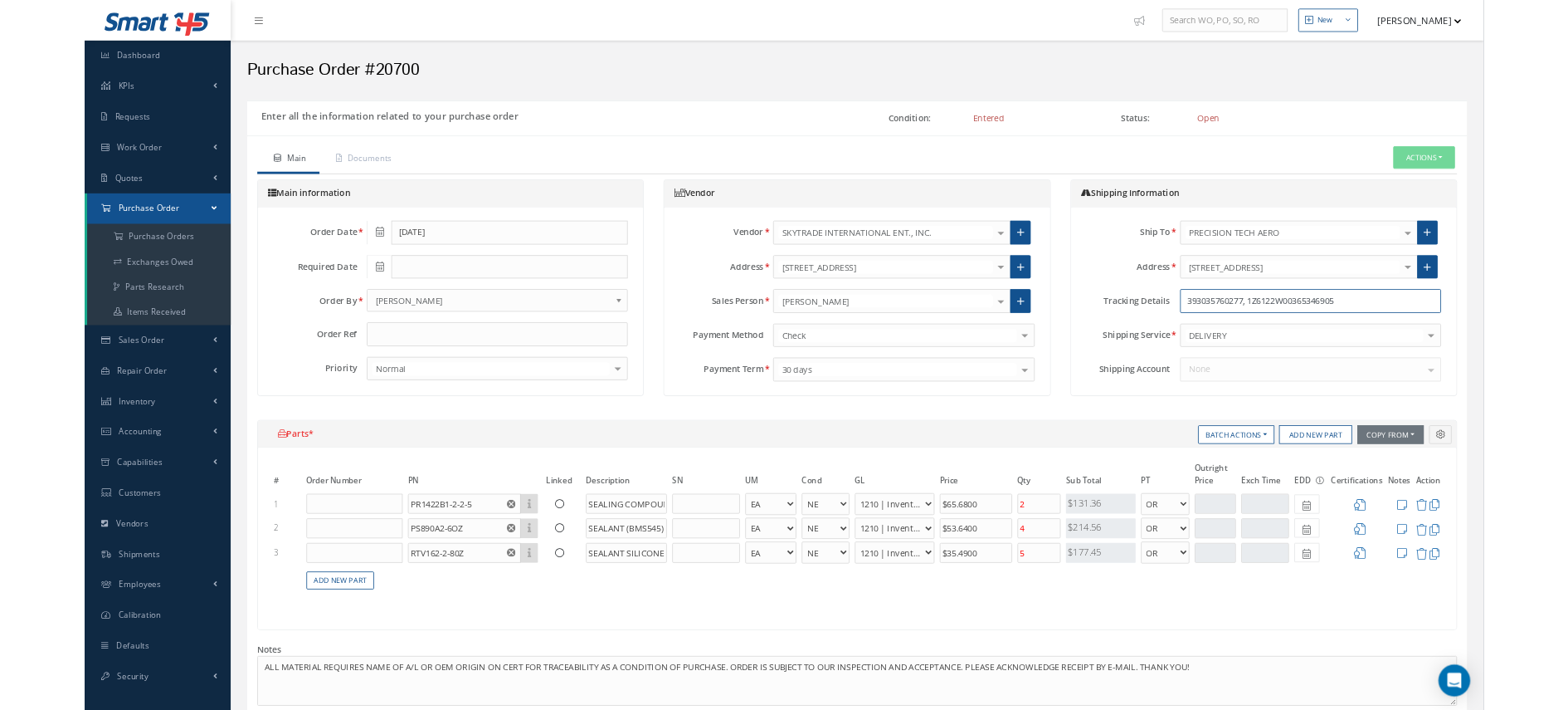
scroll to position [444, 0]
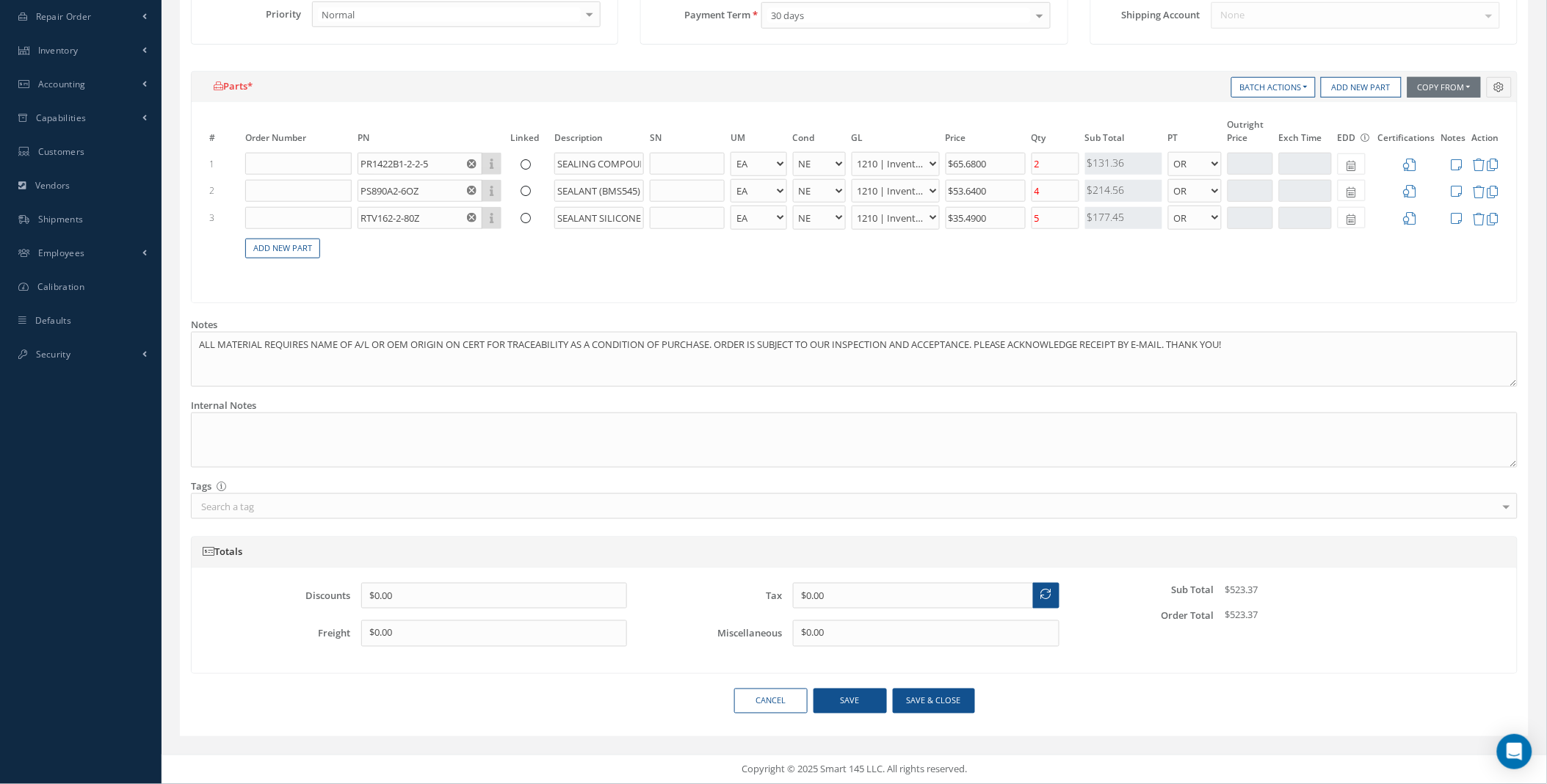
type input "393035760277, 1Z6122W00365346905"
click at [872, 705] on button "Save" at bounding box center [850, 701] width 74 height 26
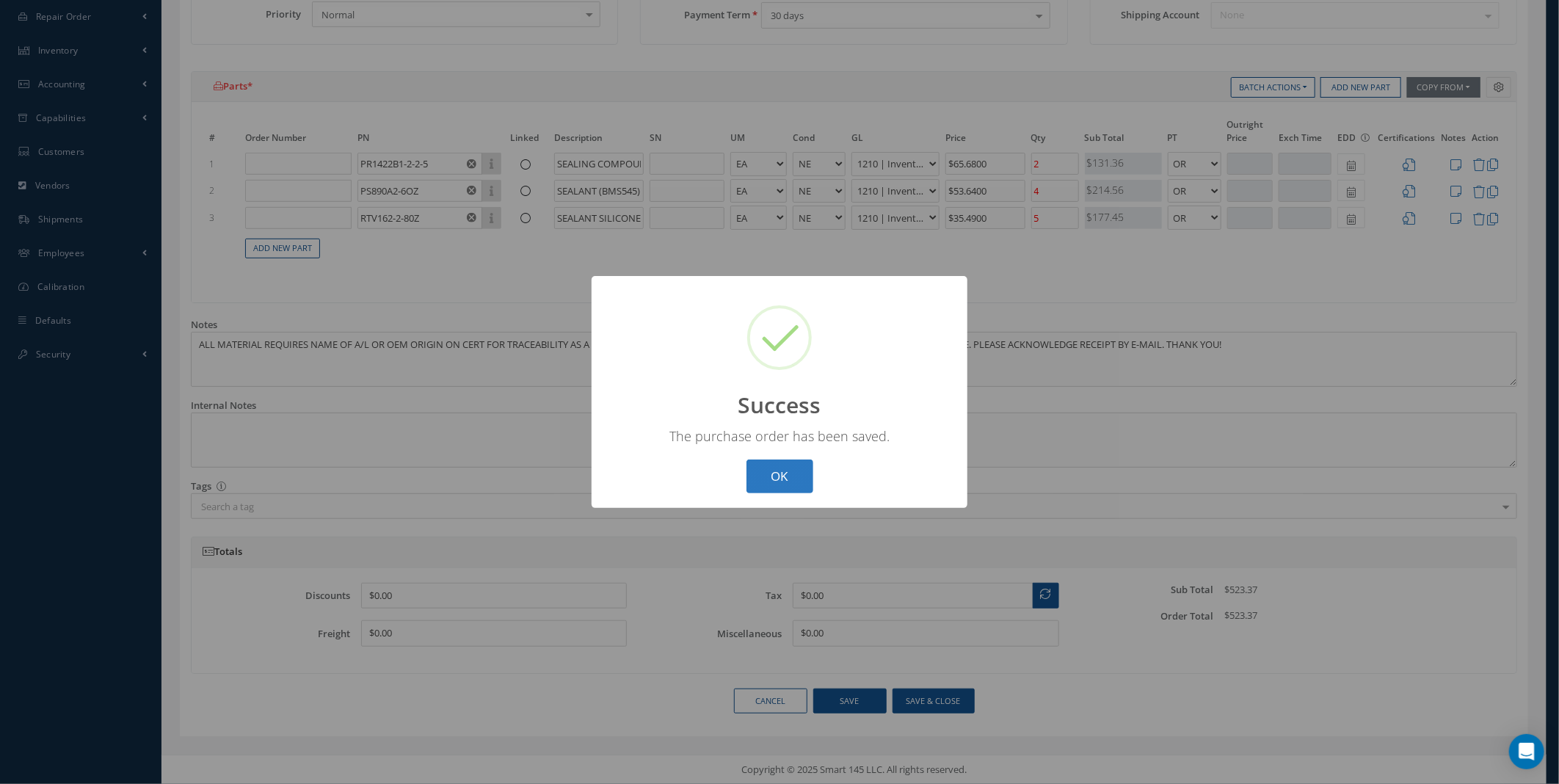
click at [793, 472] on button "OK" at bounding box center [780, 476] width 67 height 34
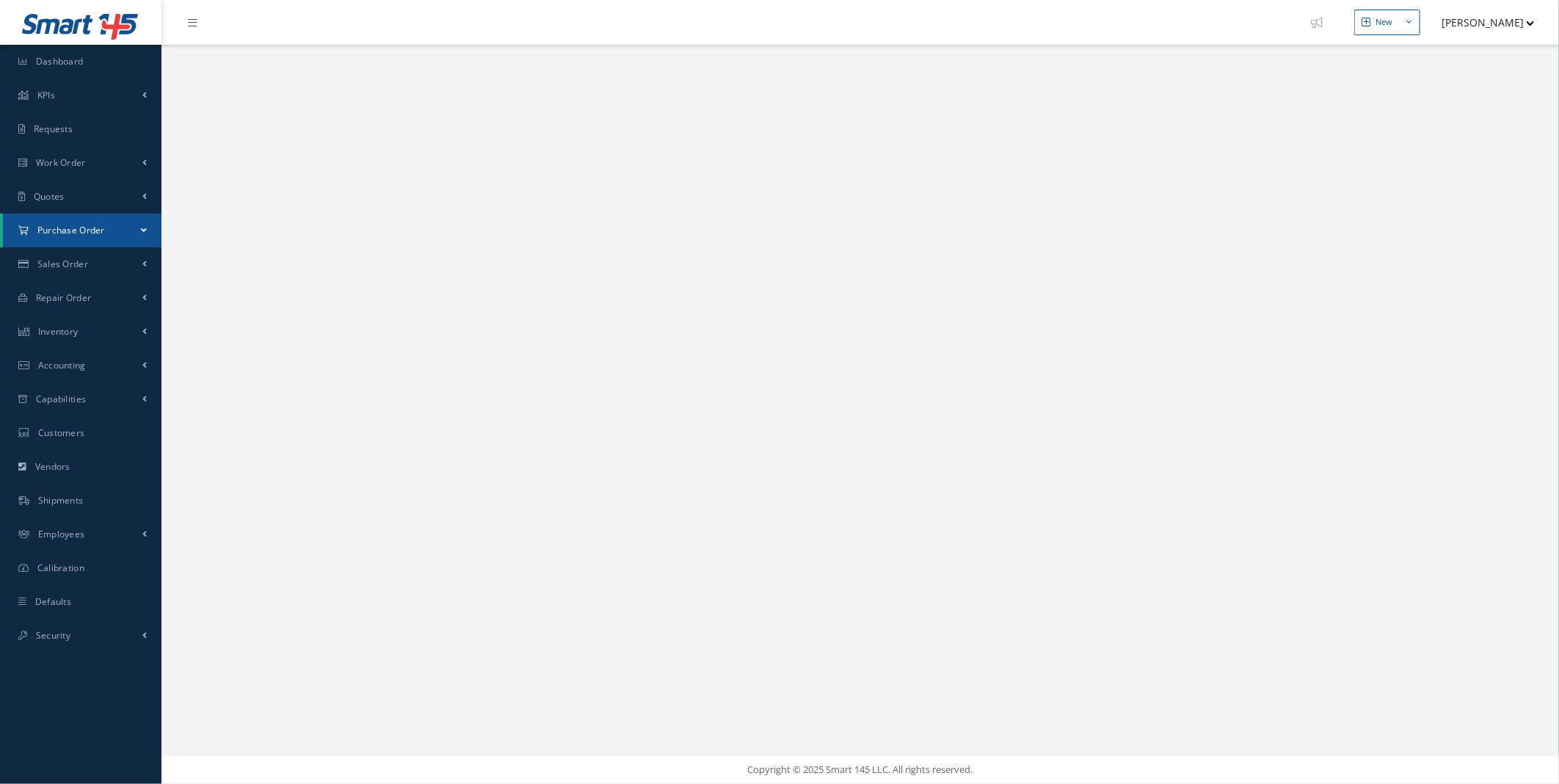
select select "25"
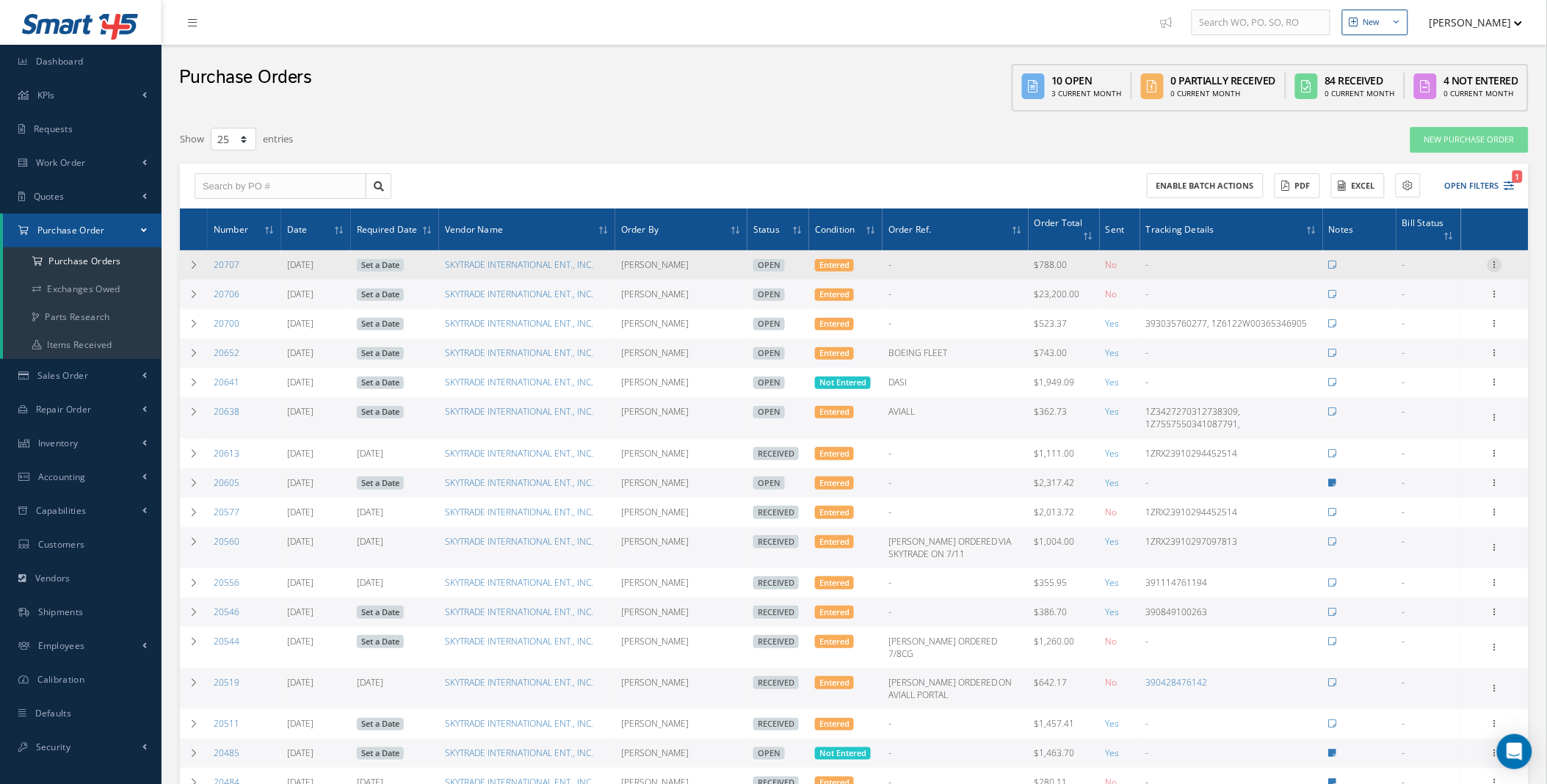
click at [1496, 262] on icon at bounding box center [1494, 263] width 15 height 11
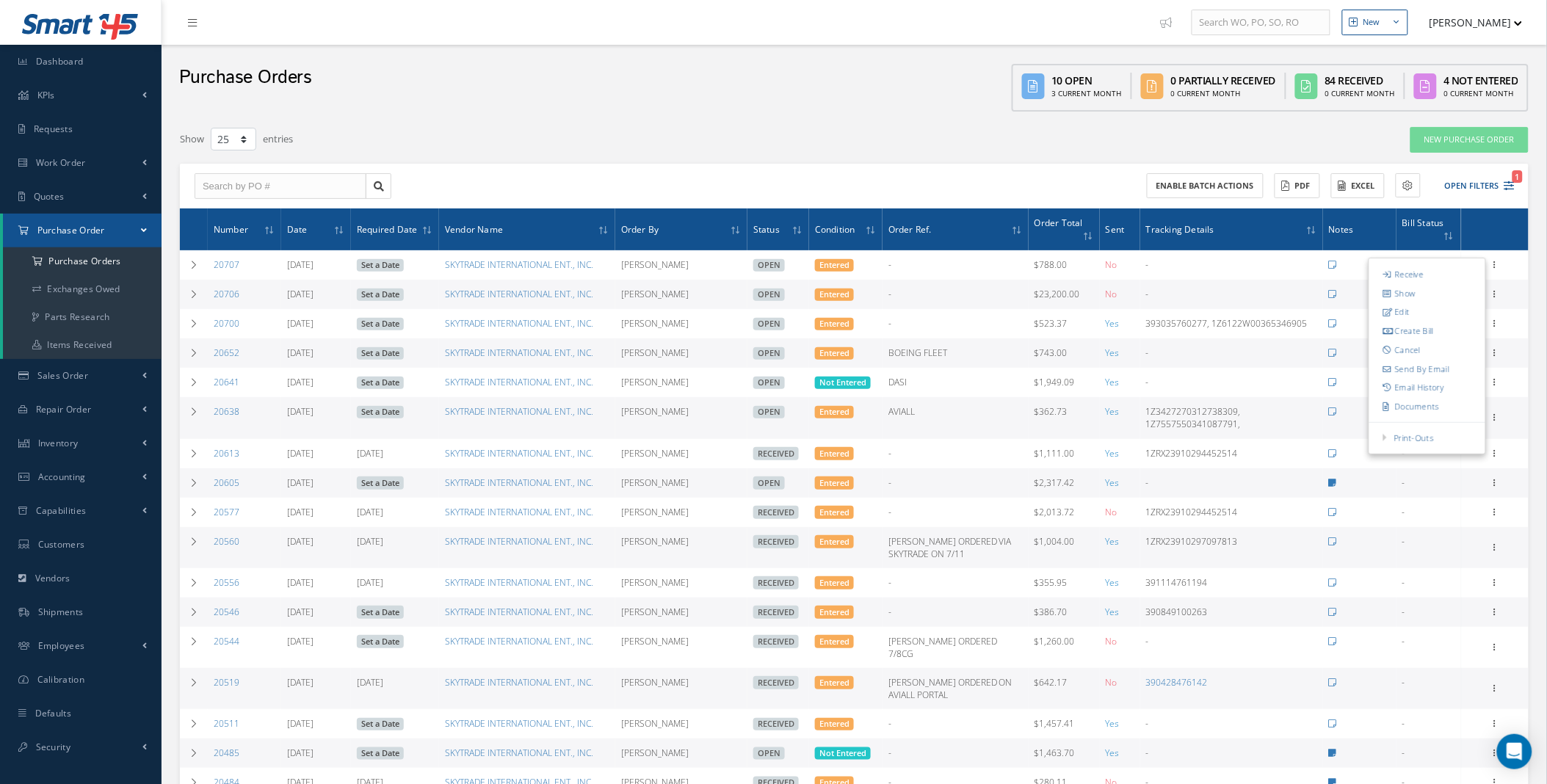
click at [694, 132] on div "Show 10 25 50 100 entries" at bounding box center [568, 139] width 800 height 27
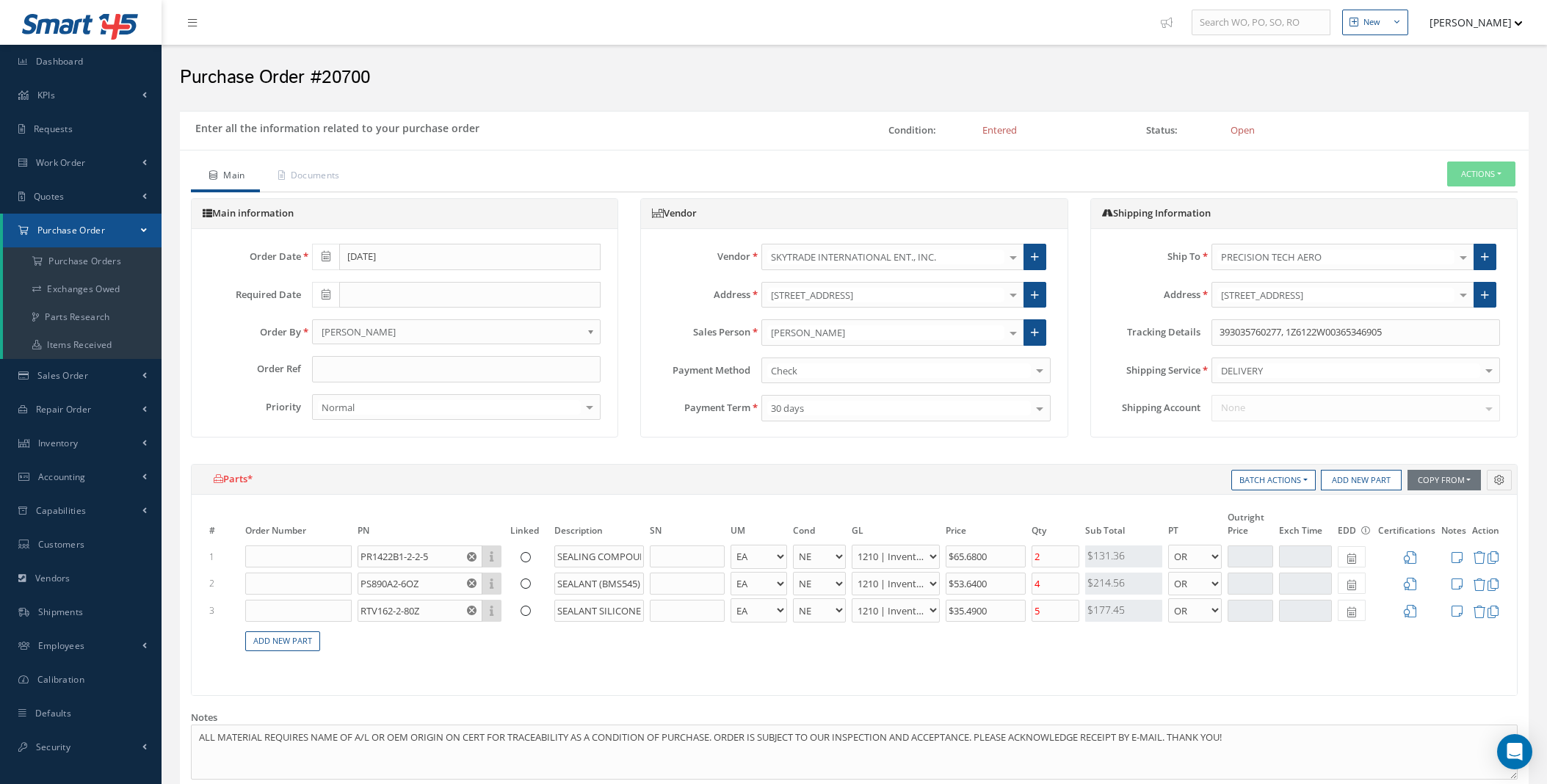
select select "5"
select select "7"
select select "1"
select select "5"
select select "7"
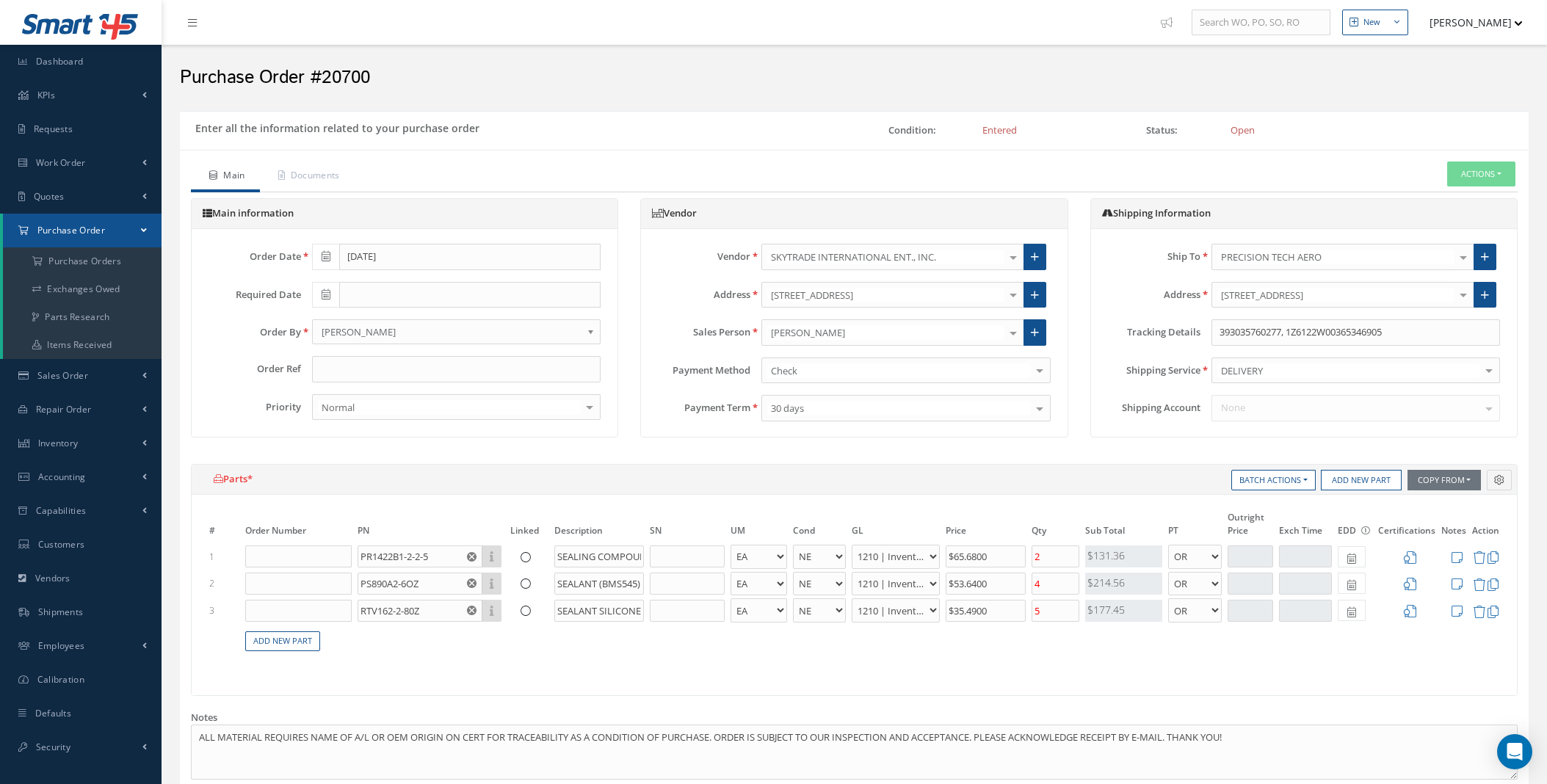
select select "1"
select select "5"
select select "7"
select select "1"
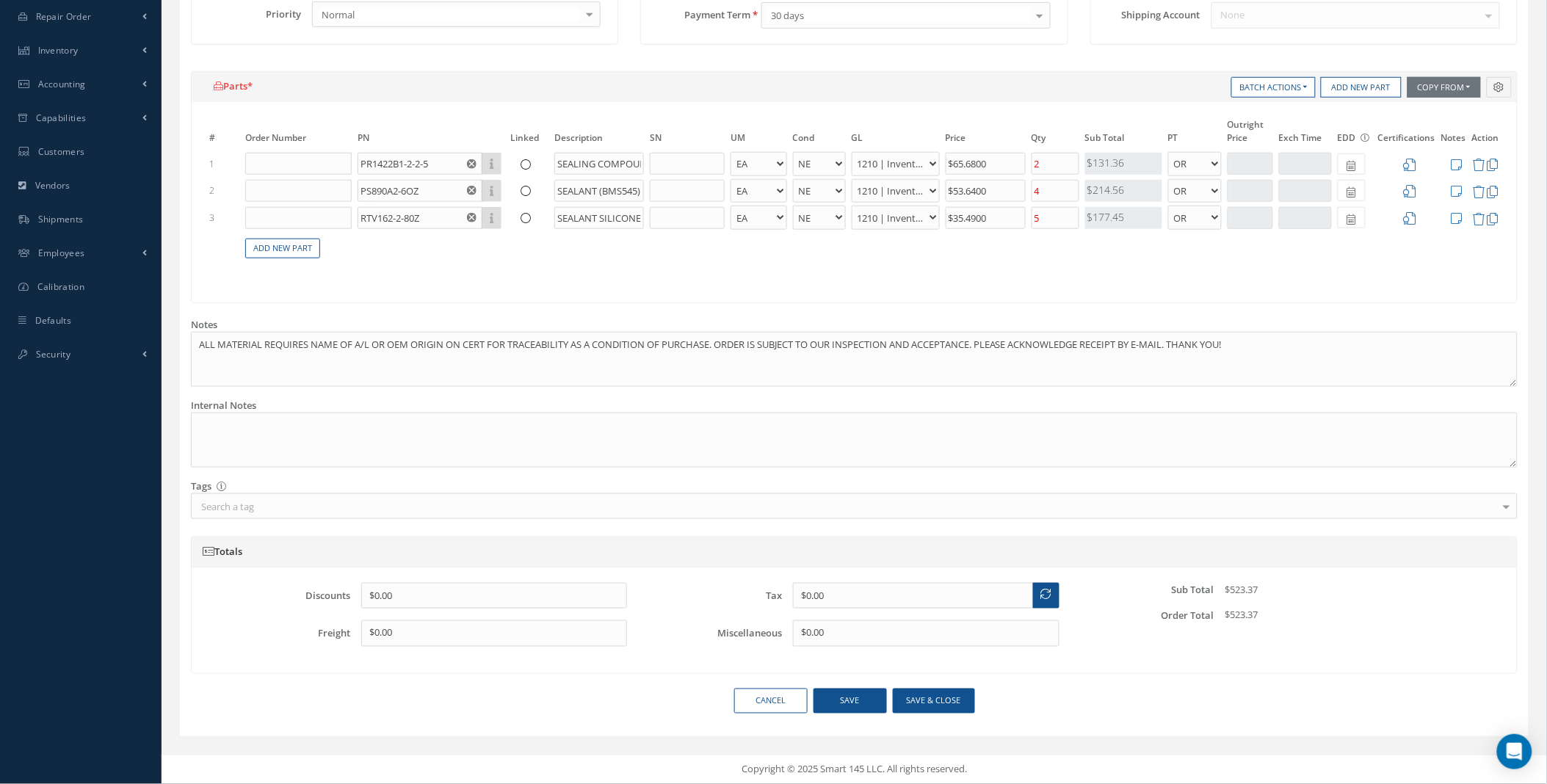
scroll to position [393, 0]
